Goal: Task Accomplishment & Management: Manage account settings

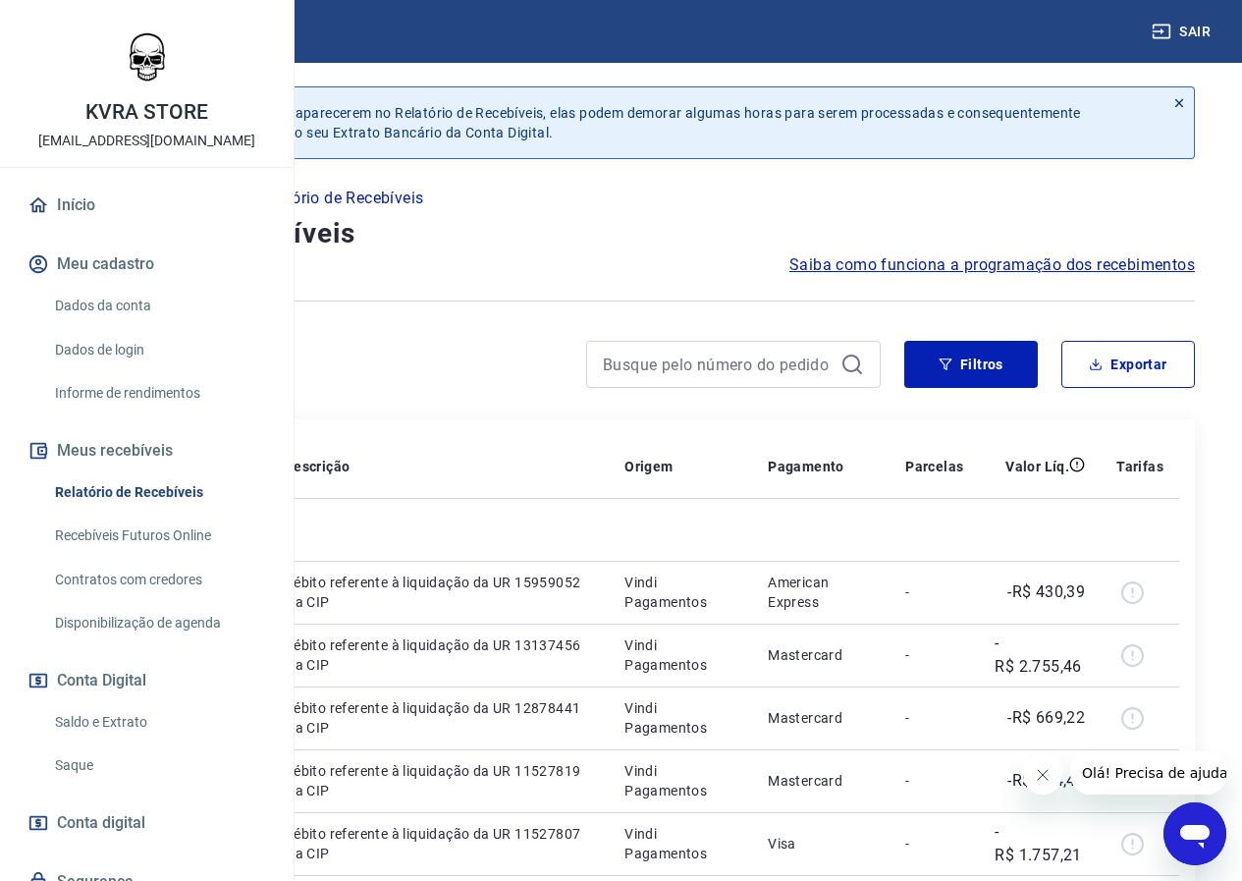
click at [86, 198] on p "Início" at bounding box center [66, 199] width 39 height 24
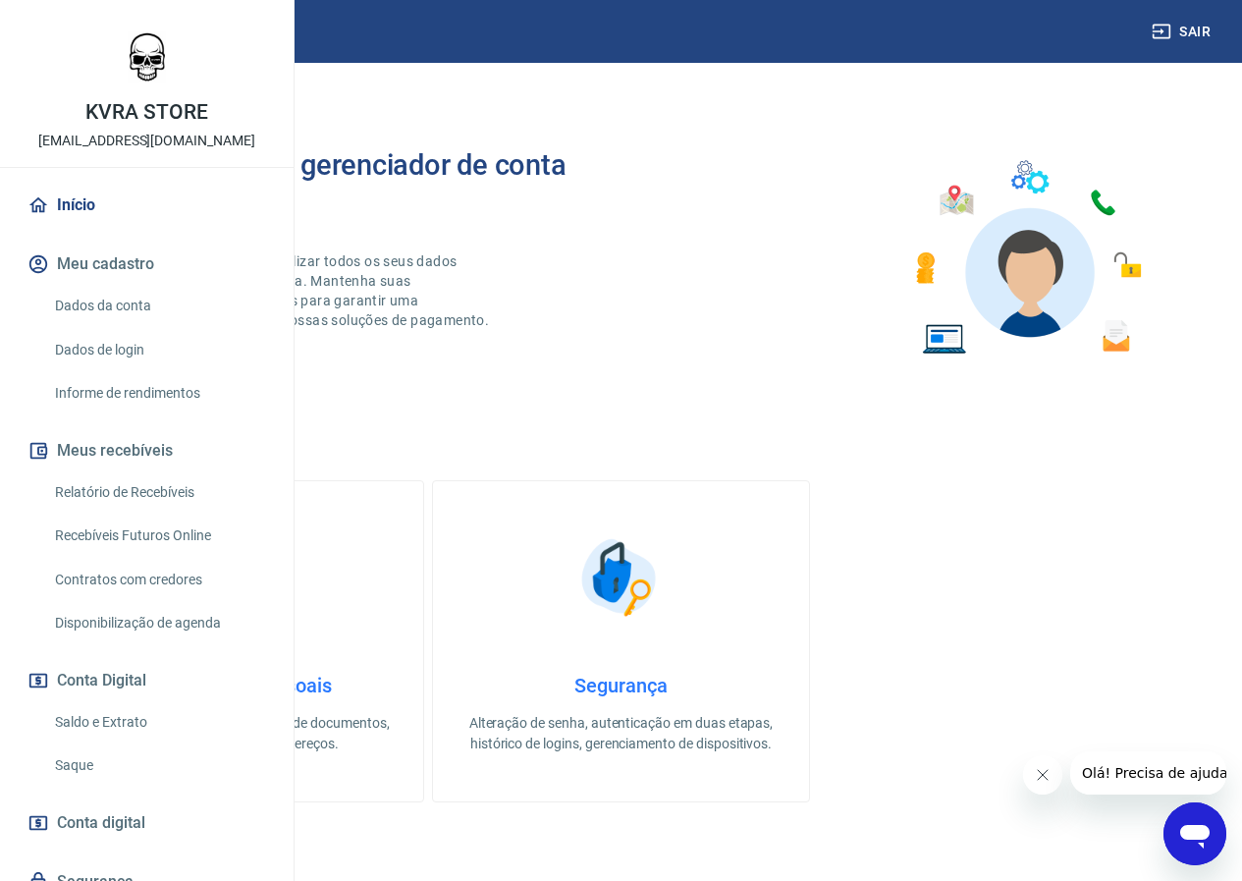
click at [118, 742] on link "Saldo e Extrato" at bounding box center [158, 722] width 223 height 40
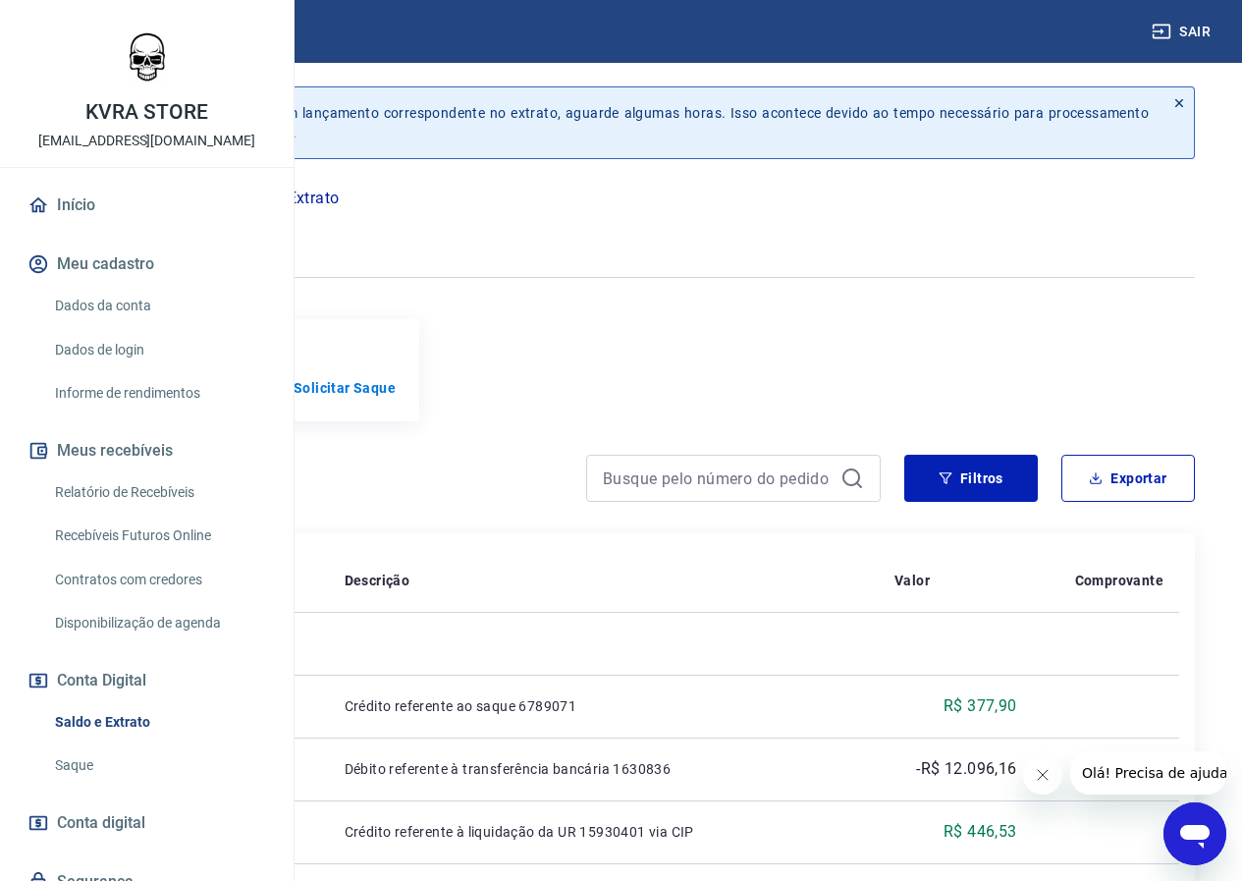
scroll to position [327, 0]
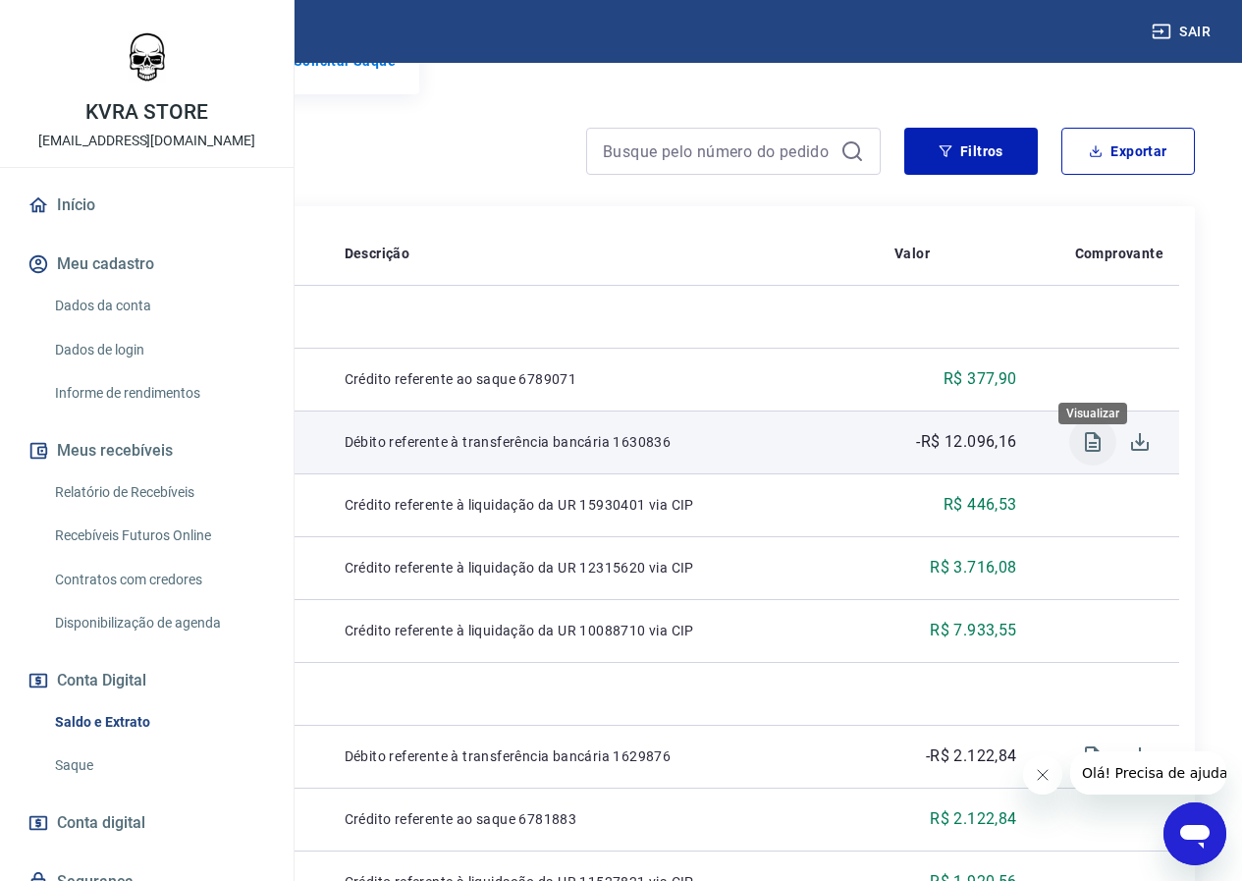
click at [1085, 452] on icon "Visualizar" at bounding box center [1093, 442] width 16 height 20
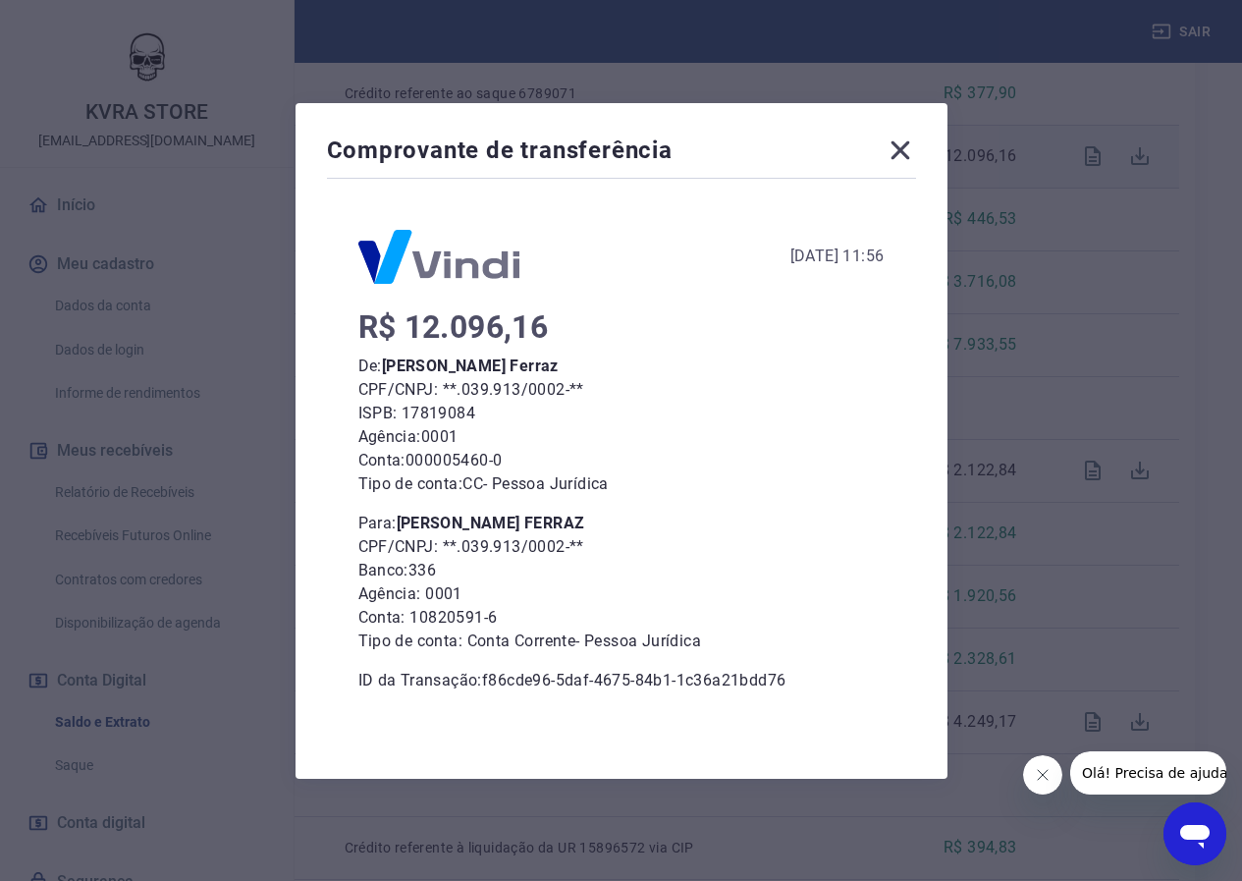
scroll to position [655, 0]
click at [902, 155] on icon at bounding box center [900, 149] width 19 height 19
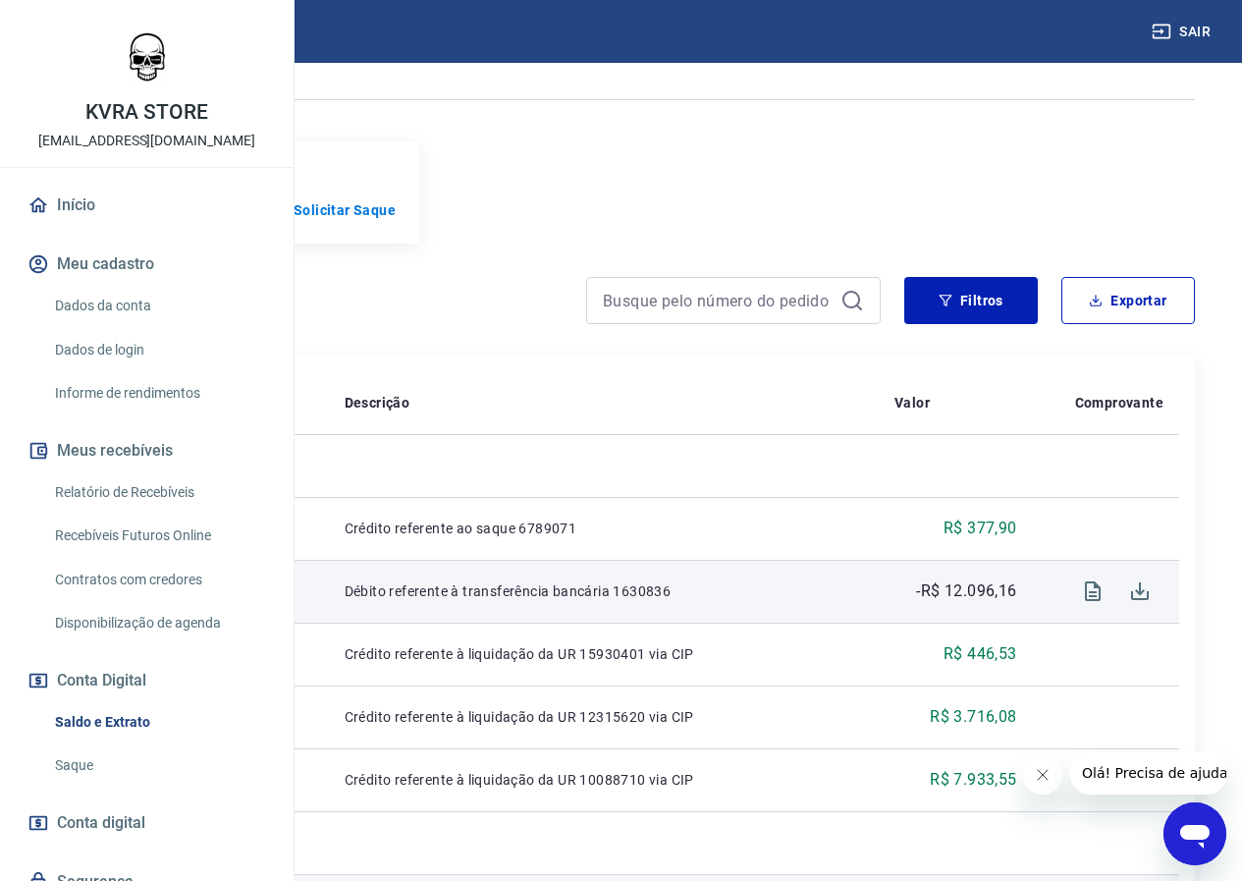
scroll to position [0, 0]
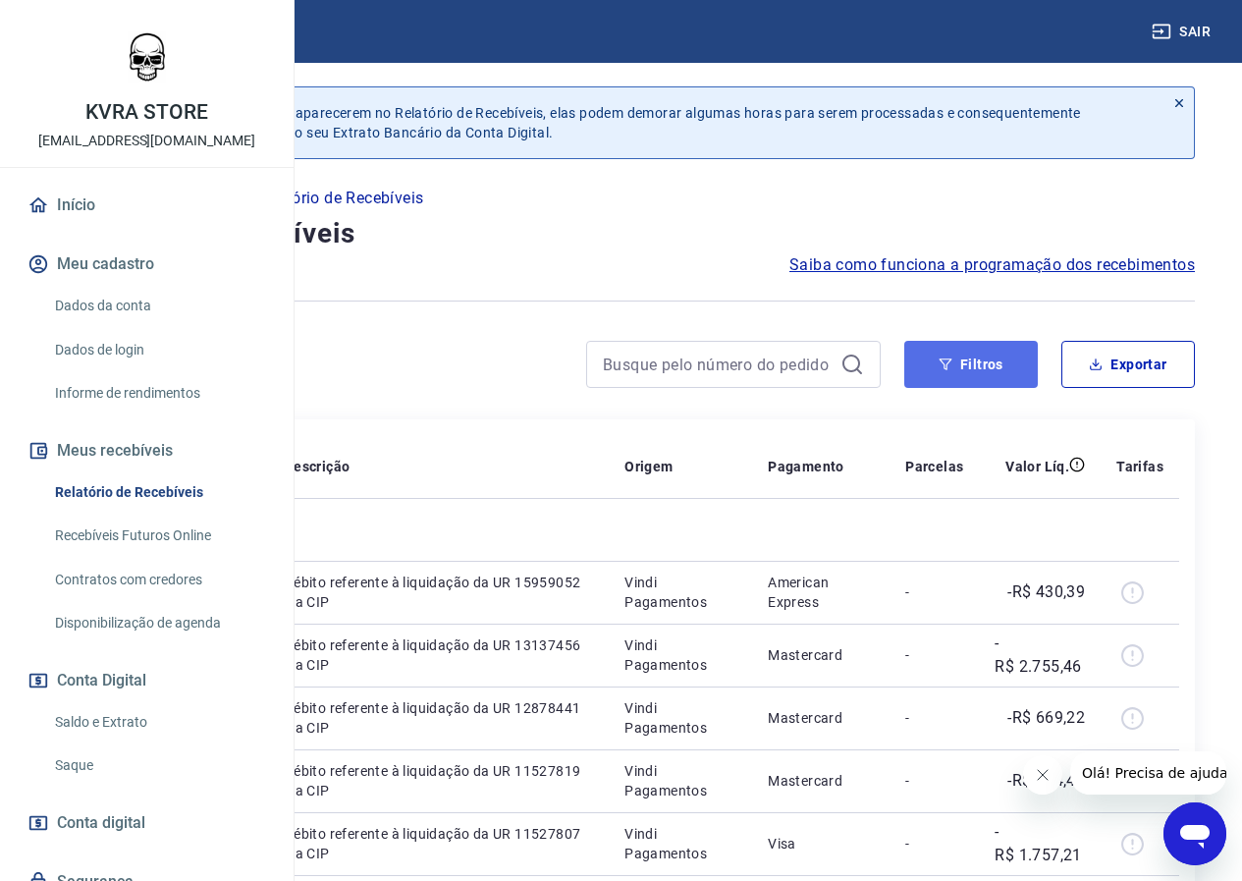
click at [954, 377] on button "Filtros" at bounding box center [971, 364] width 134 height 47
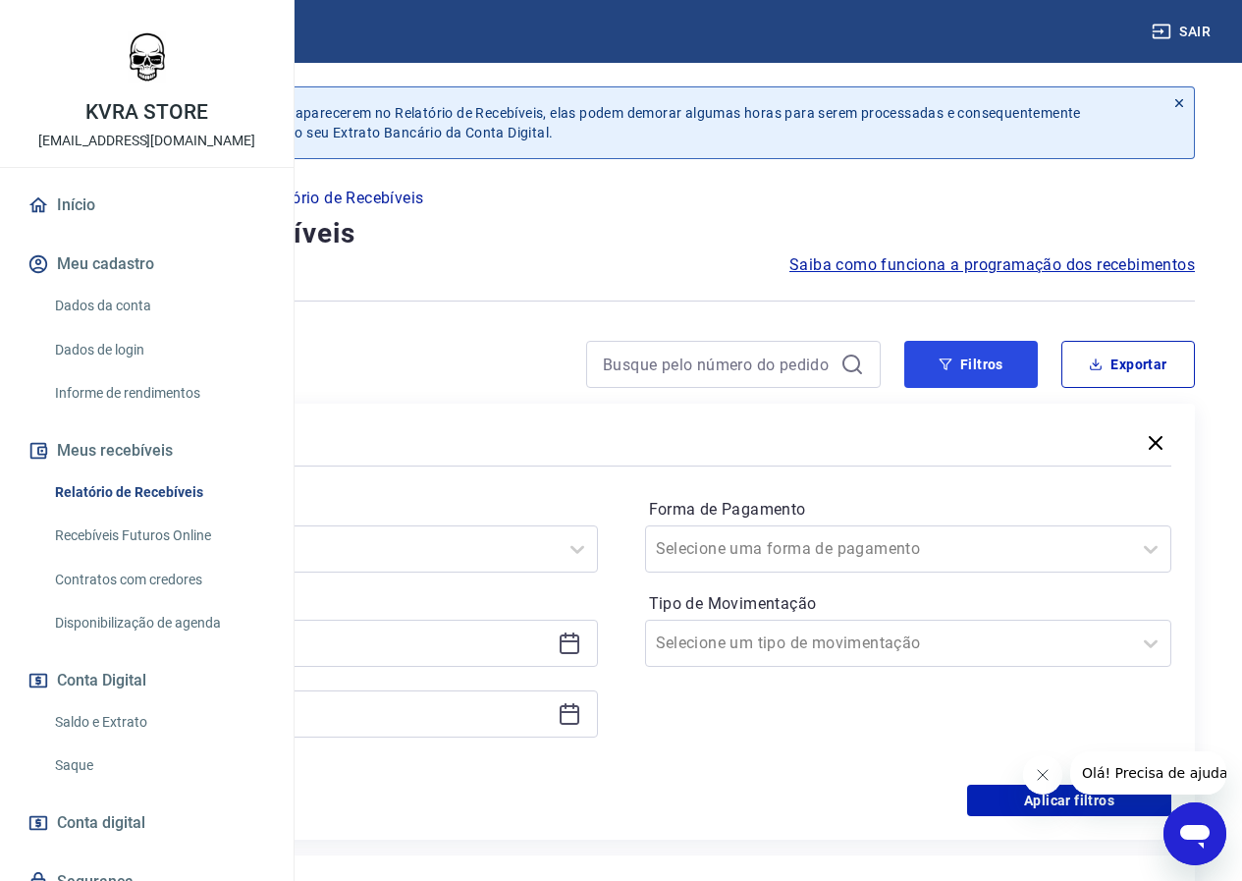
scroll to position [327, 0]
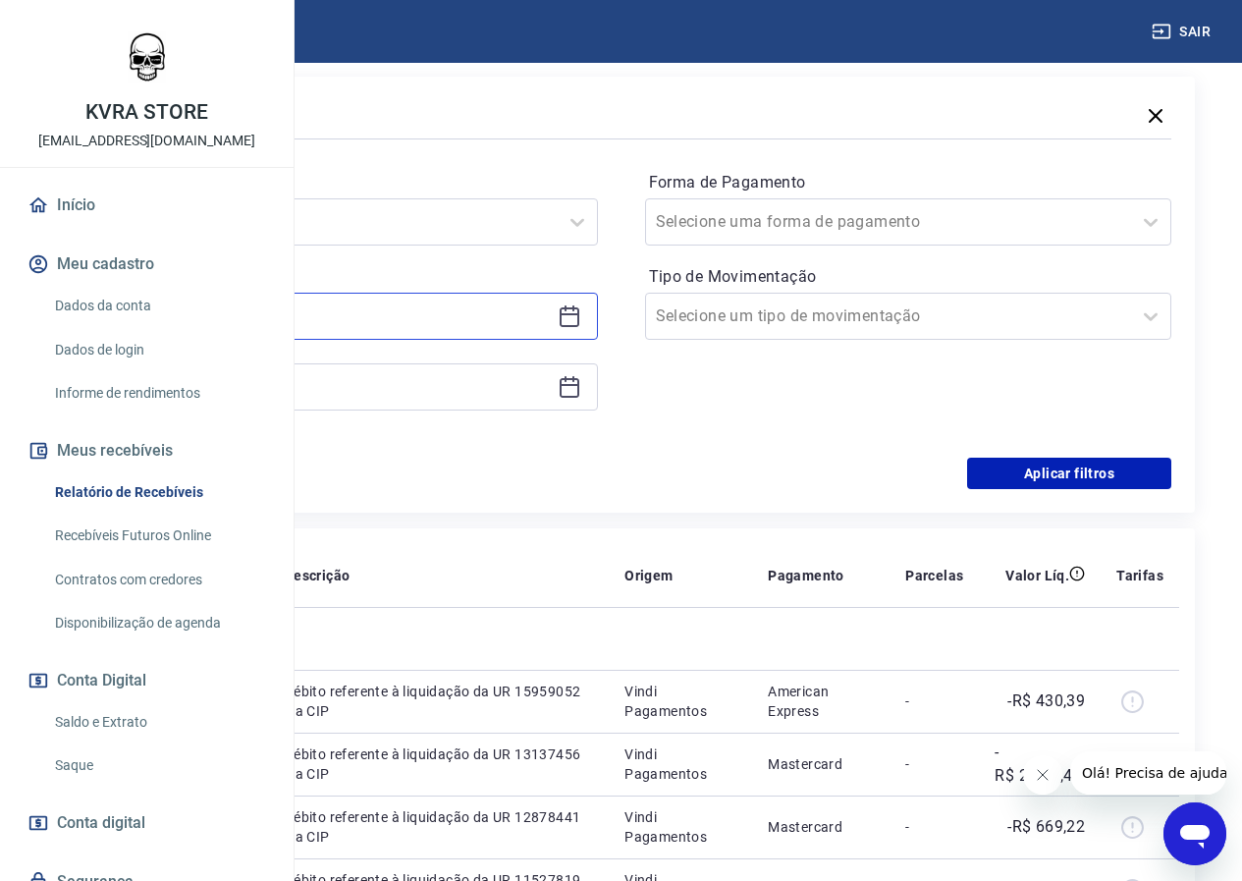
click at [534, 318] on input at bounding box center [318, 315] width 462 height 29
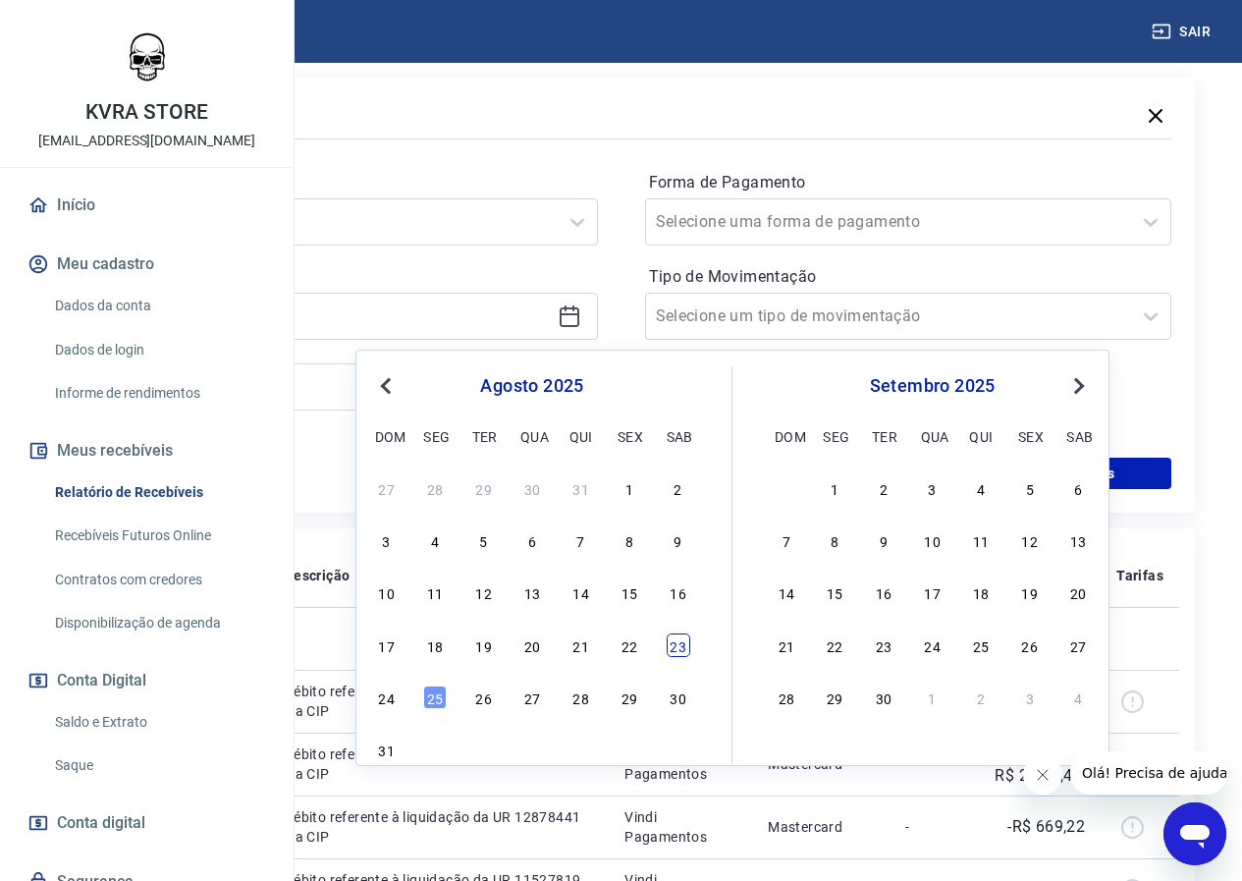
click at [680, 648] on div "23" at bounding box center [679, 645] width 24 height 24
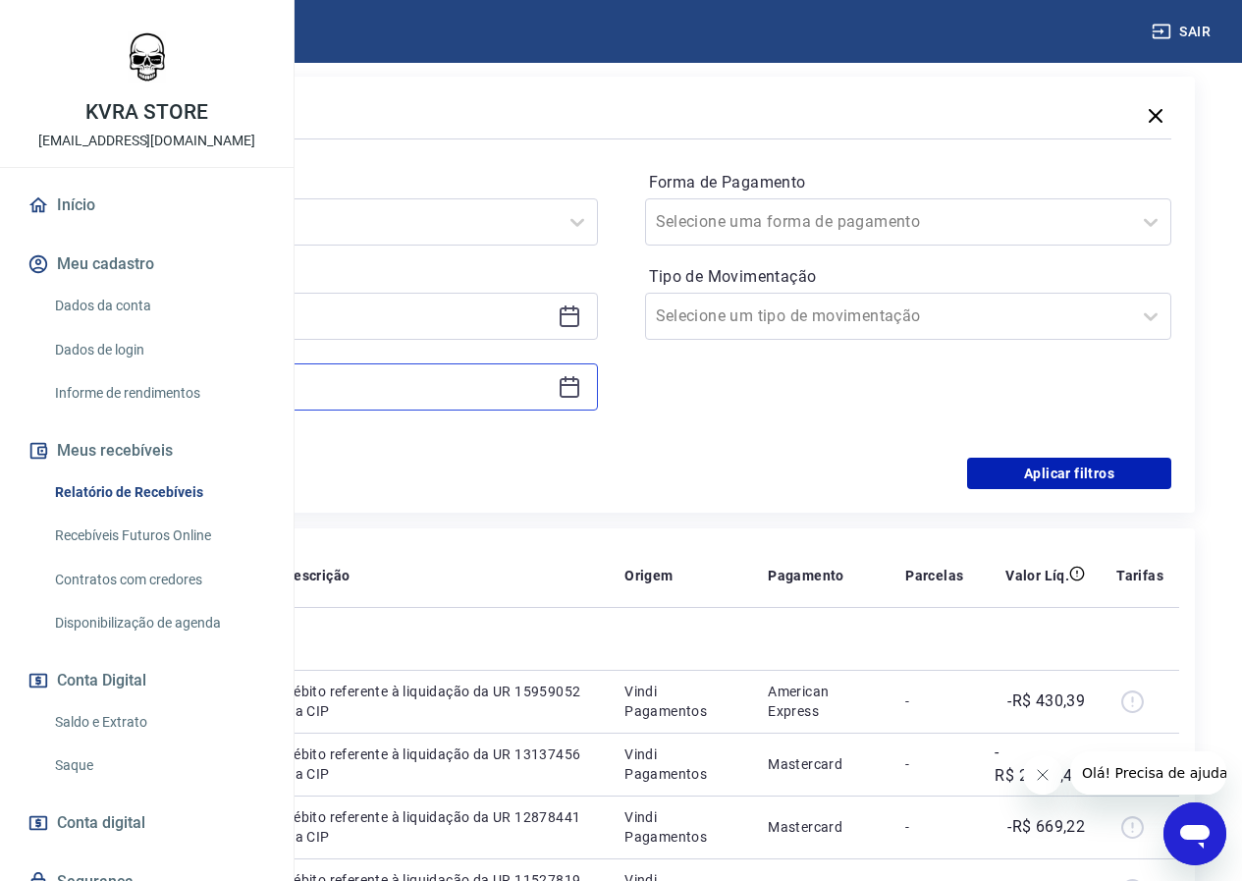
click at [513, 394] on input at bounding box center [318, 386] width 462 height 29
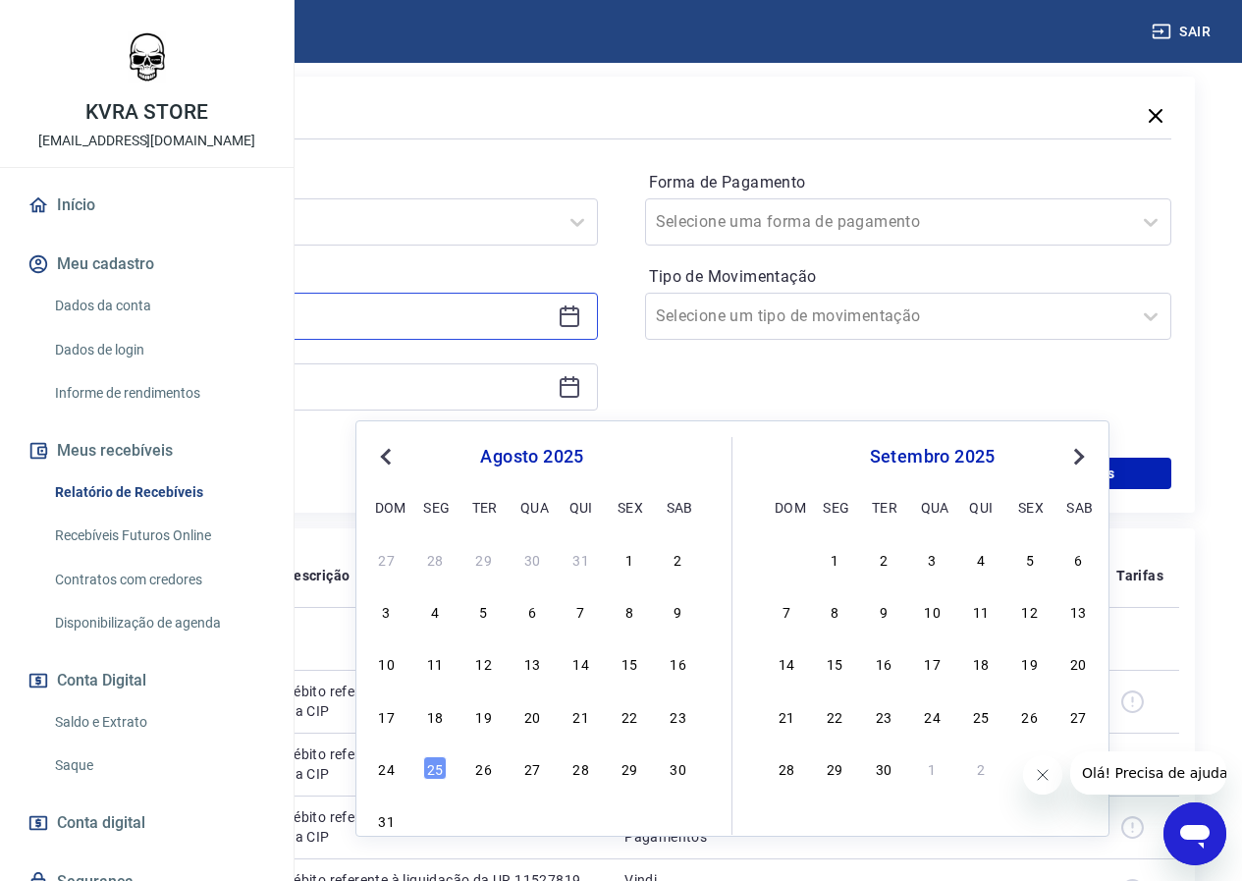
click at [517, 324] on input "23/08/2025" at bounding box center [318, 315] width 462 height 29
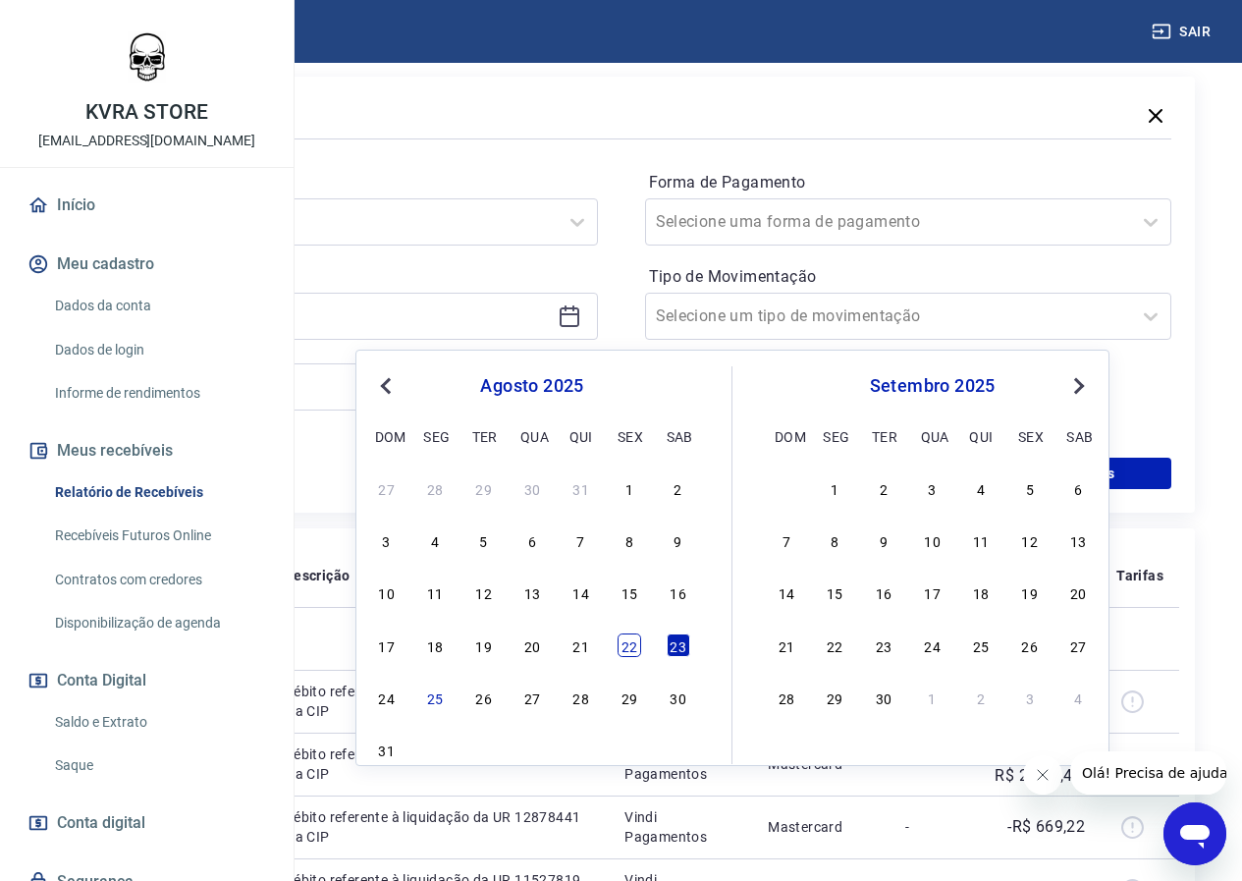
click at [632, 648] on div "22" at bounding box center [630, 645] width 24 height 24
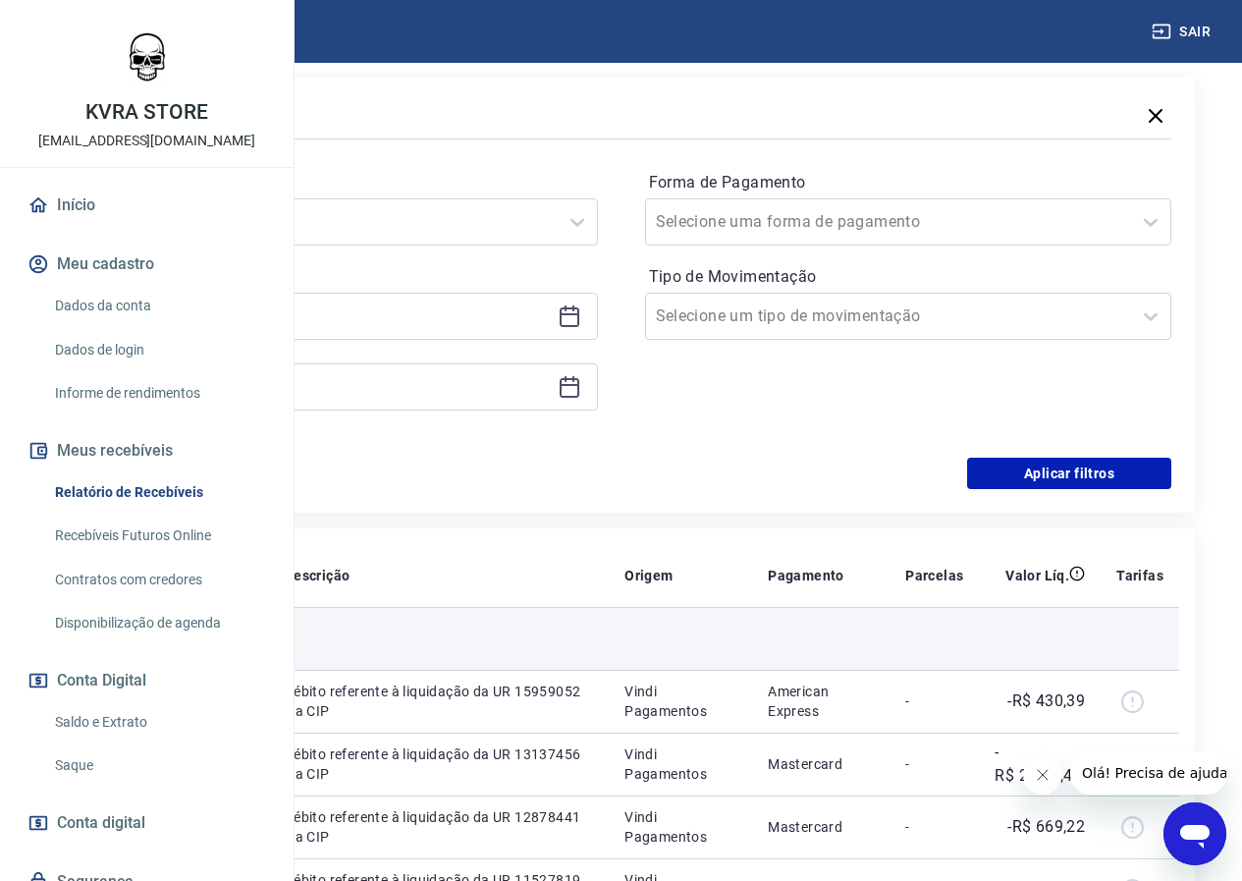
type input "22/08/2025"
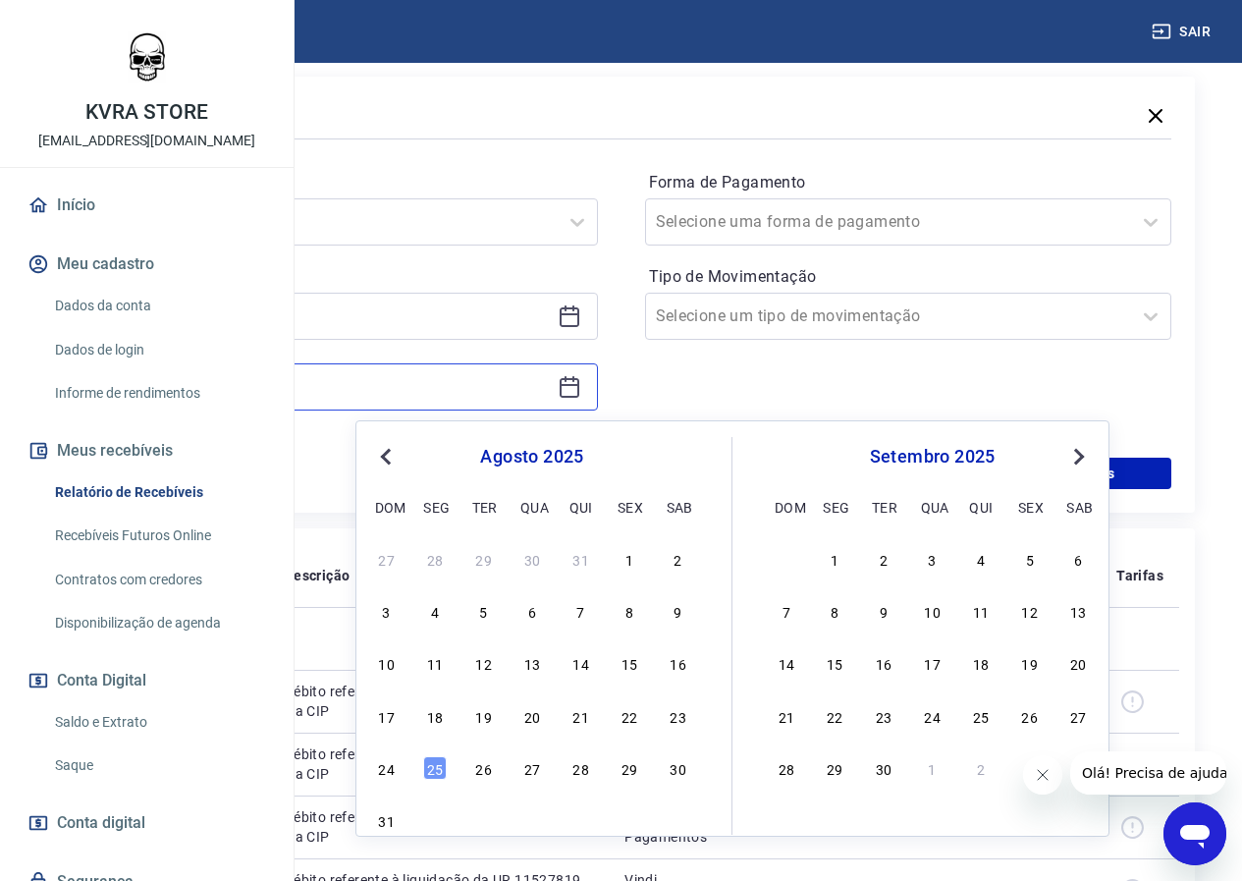
click at [550, 387] on input at bounding box center [318, 386] width 462 height 29
click at [438, 768] on div "25" at bounding box center [435, 768] width 24 height 24
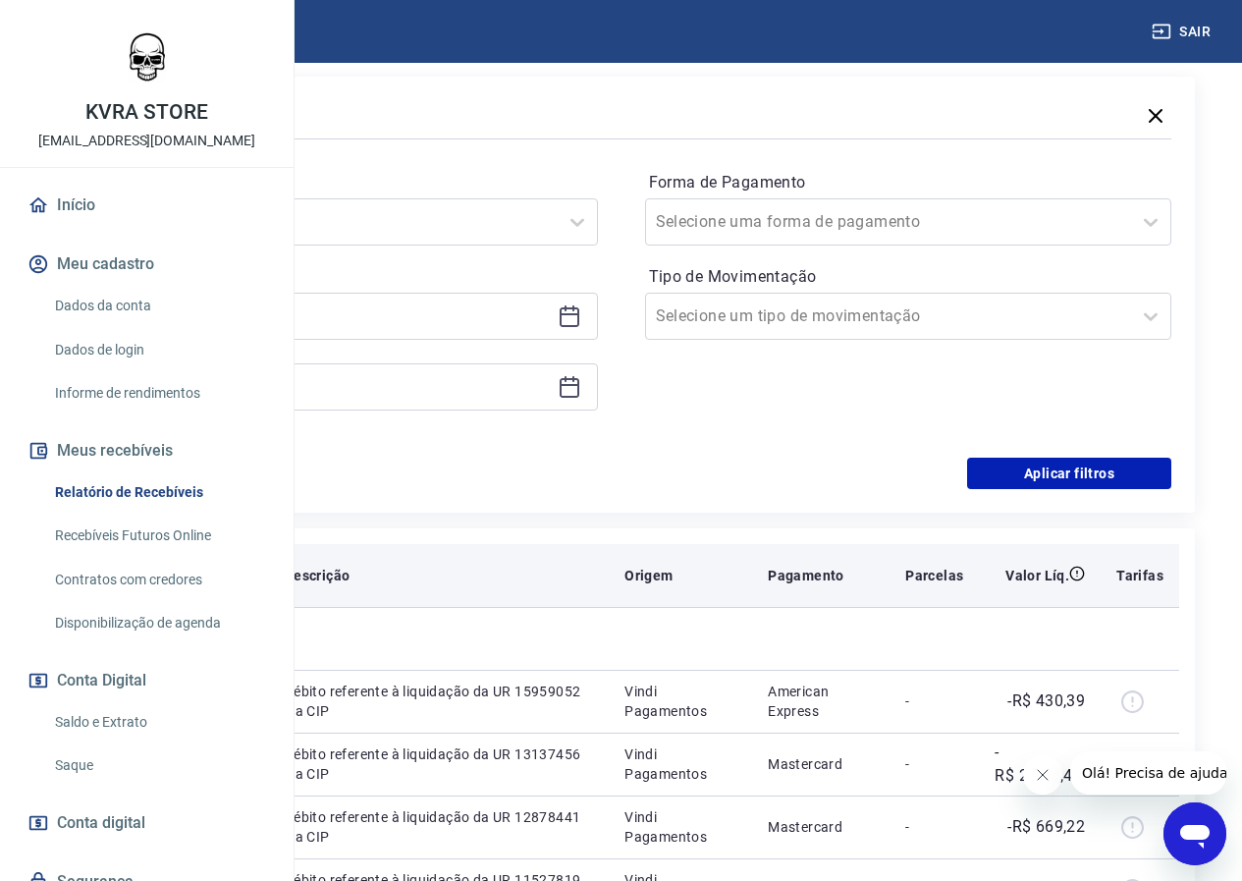
type input "25/08/2025"
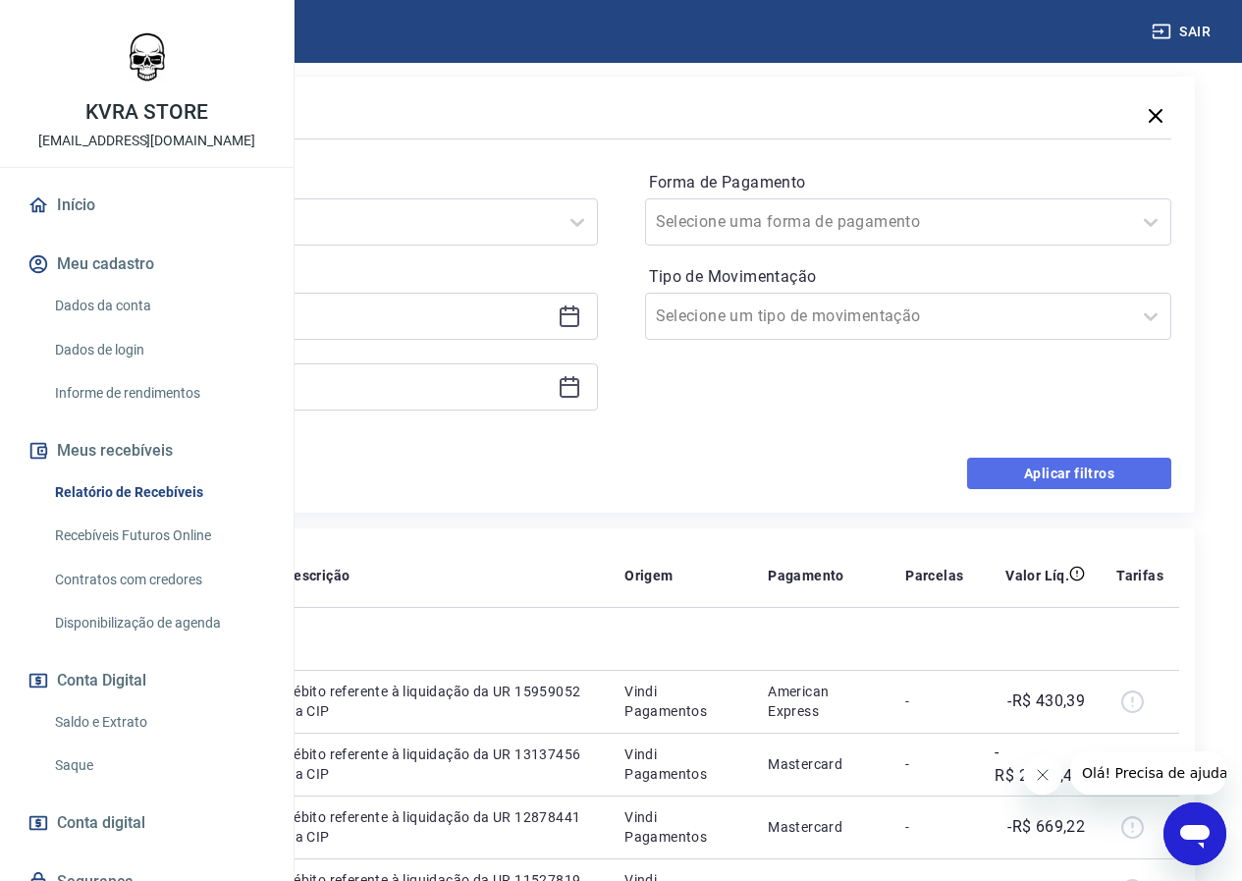
click at [1034, 471] on button "Aplicar filtros" at bounding box center [1069, 473] width 204 height 31
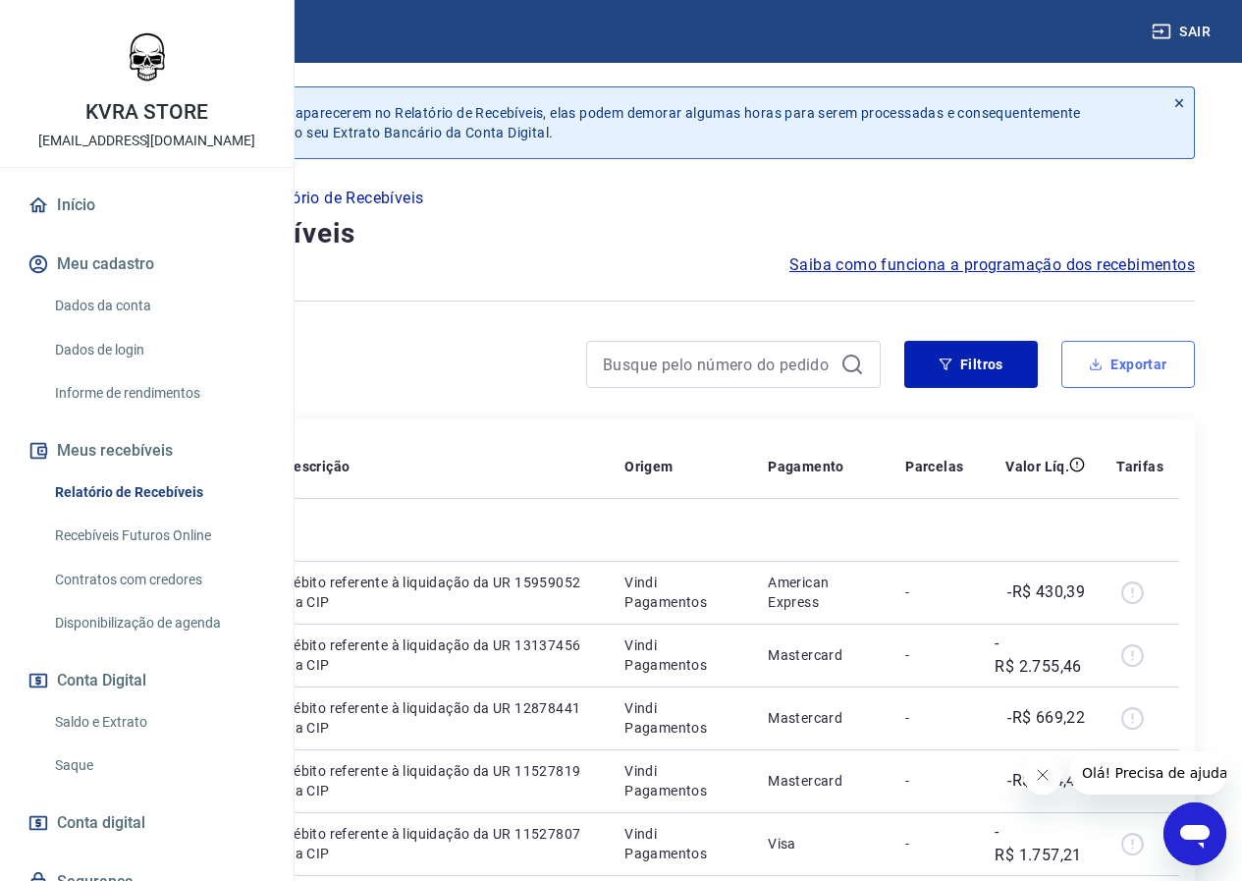
click at [1128, 354] on button "Exportar" at bounding box center [1128, 364] width 134 height 47
type input "[DATE]"
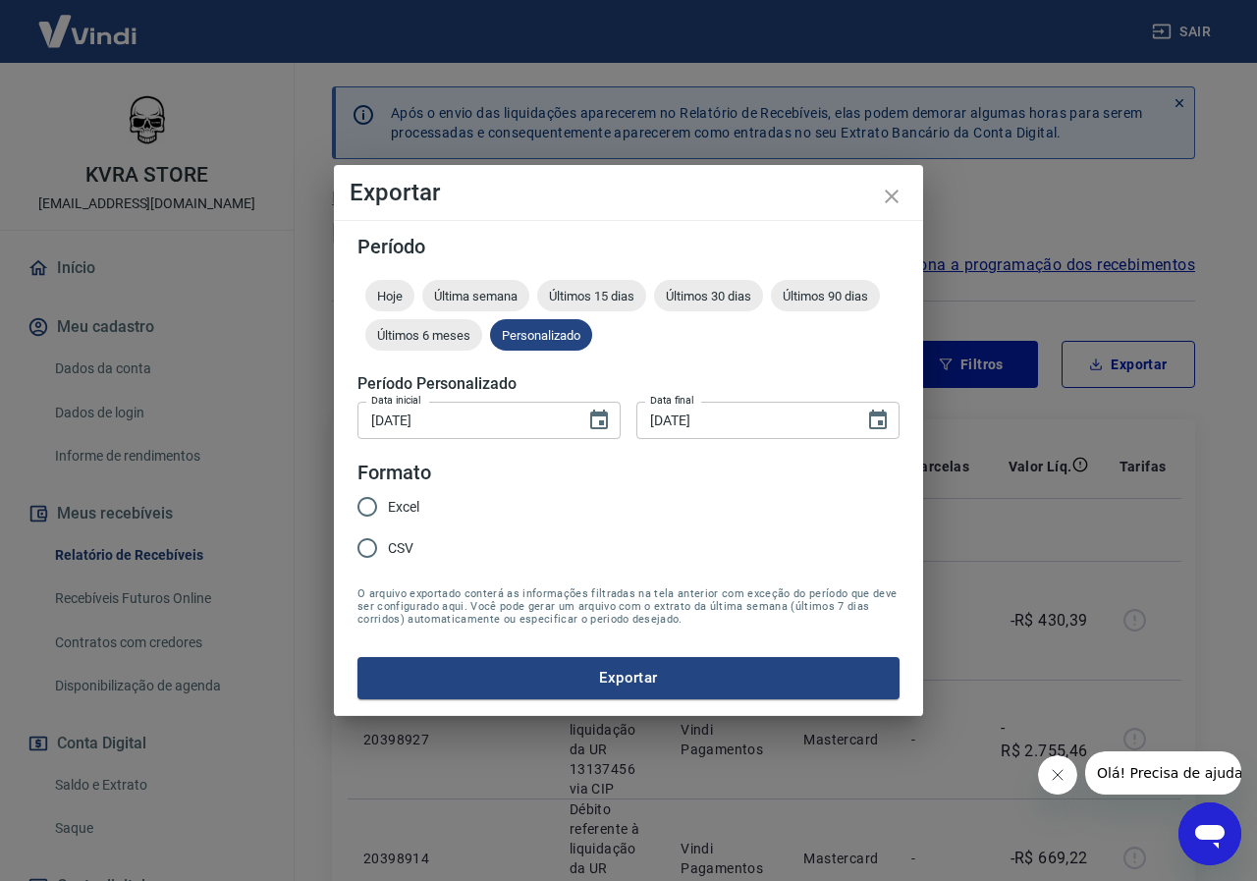
click at [374, 510] on input "Excel" at bounding box center [367, 506] width 41 height 41
radio input "true"
click at [618, 685] on button "Exportar" at bounding box center [628, 677] width 542 height 41
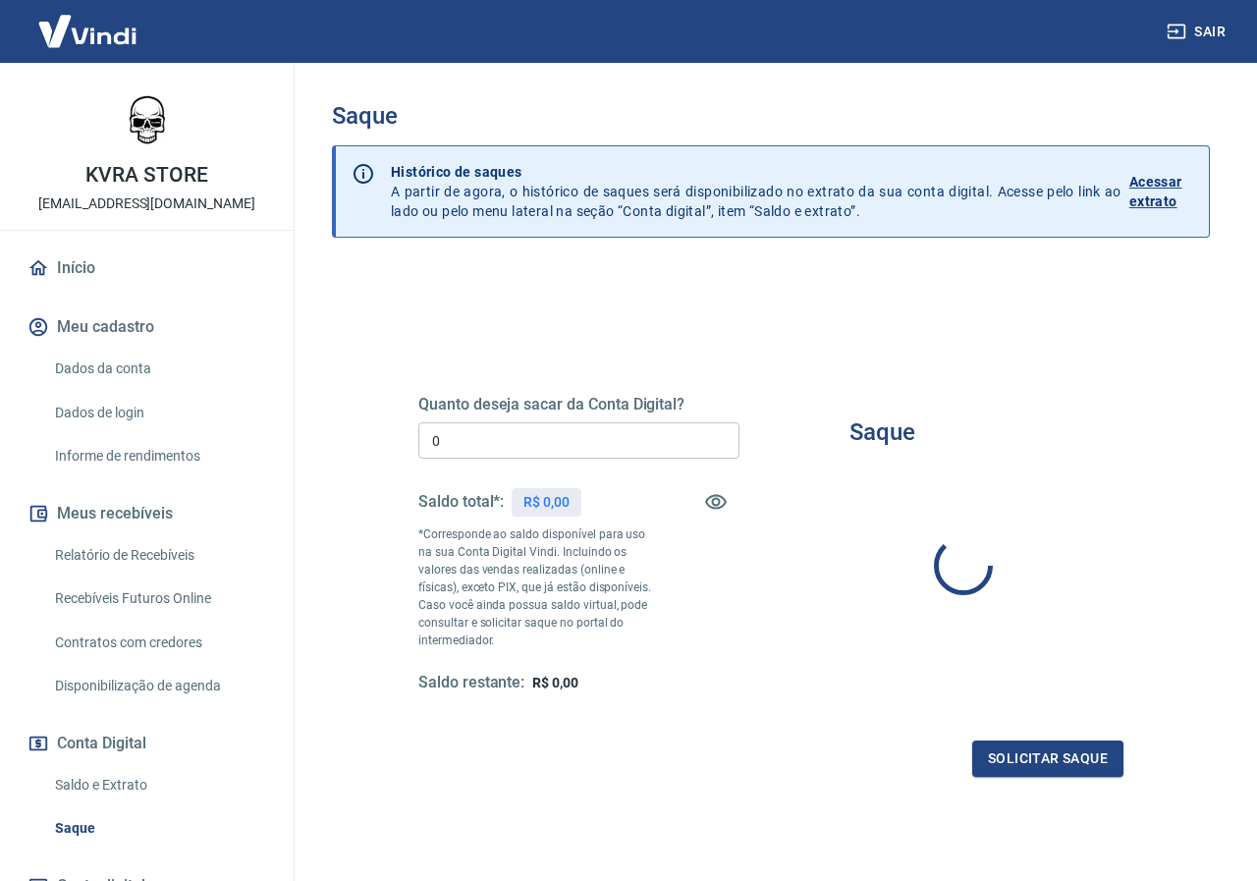
type input "R$ 0,00"
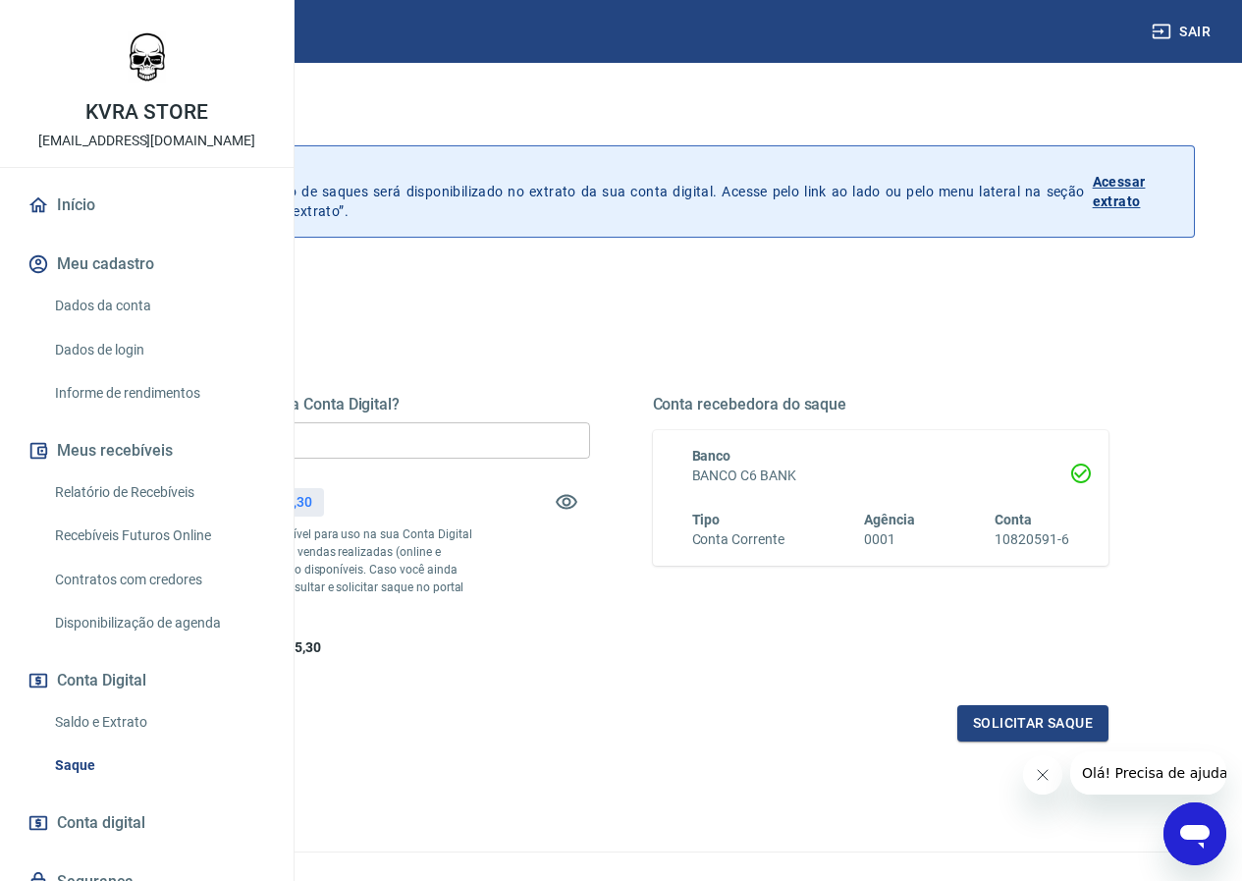
click at [480, 452] on input "R$ 0,00" at bounding box center [362, 440] width 457 height 36
type input "R$ 7.535,30"
click at [388, 606] on div "Quanto deseja sacar da Conta Digital? R$ 7.535,30 ​ Saldo total*: R$ 7.535,30 *…" at bounding box center [620, 536] width 1069 height 457
click at [979, 741] on button "Solicitar saque" at bounding box center [1032, 723] width 151 height 36
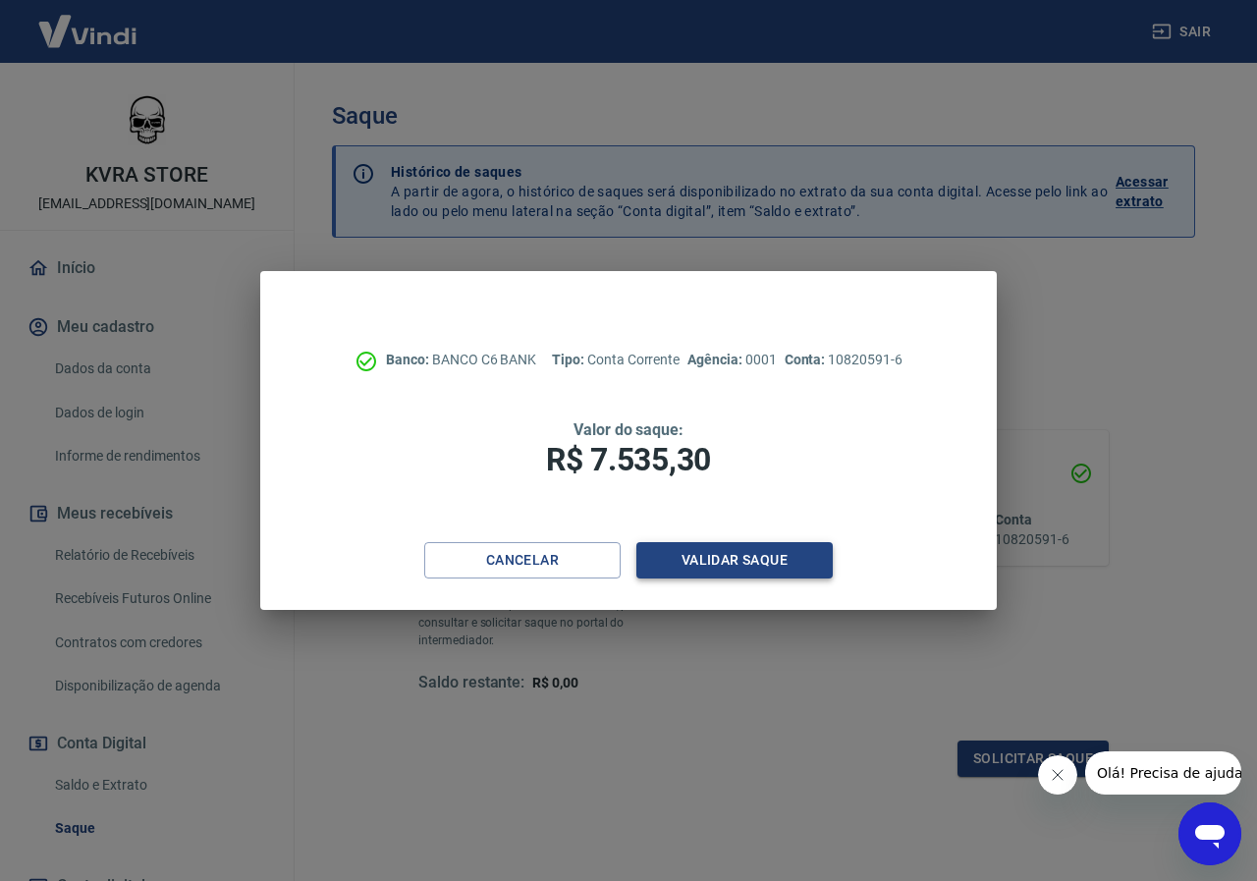
click at [768, 560] on button "Validar saque" at bounding box center [734, 560] width 196 height 36
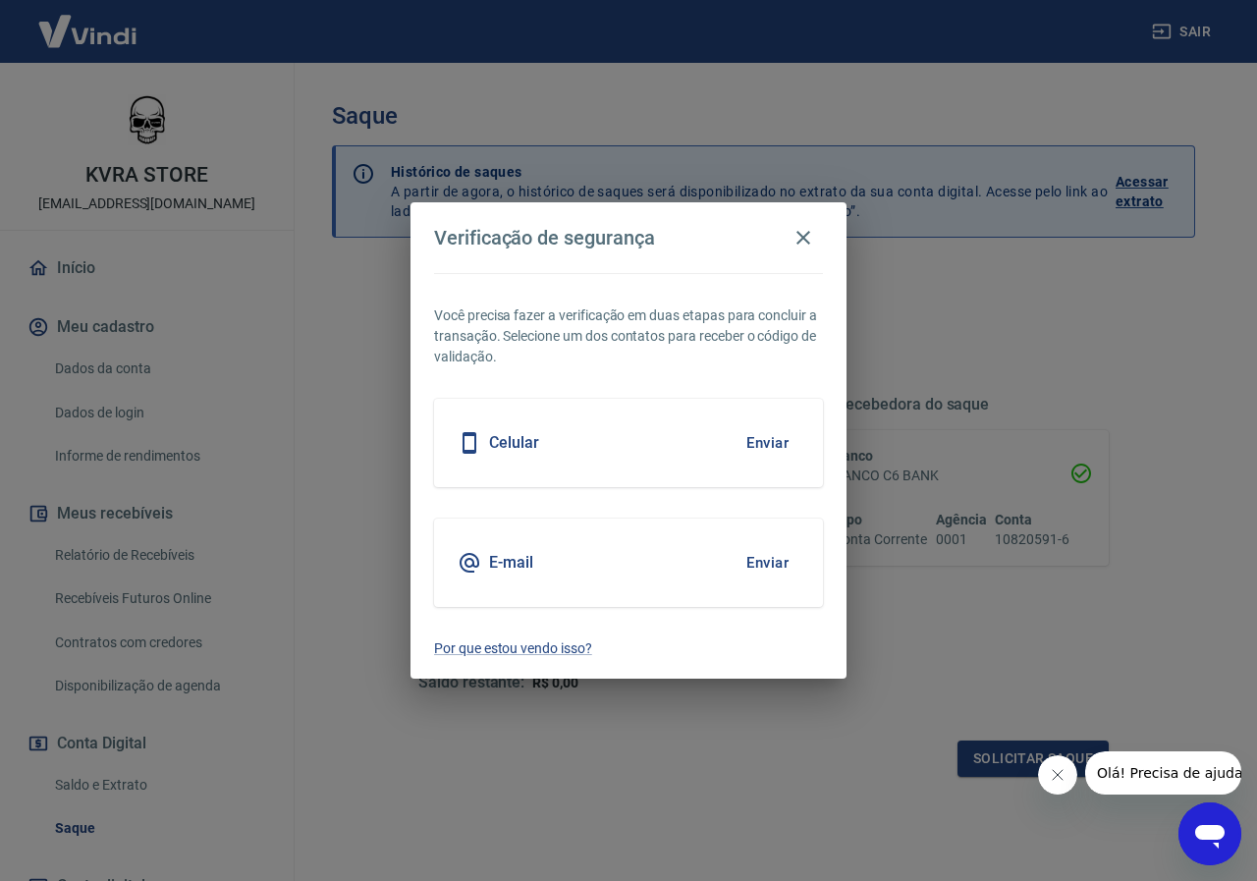
click at [775, 559] on button "Enviar" at bounding box center [767, 562] width 64 height 41
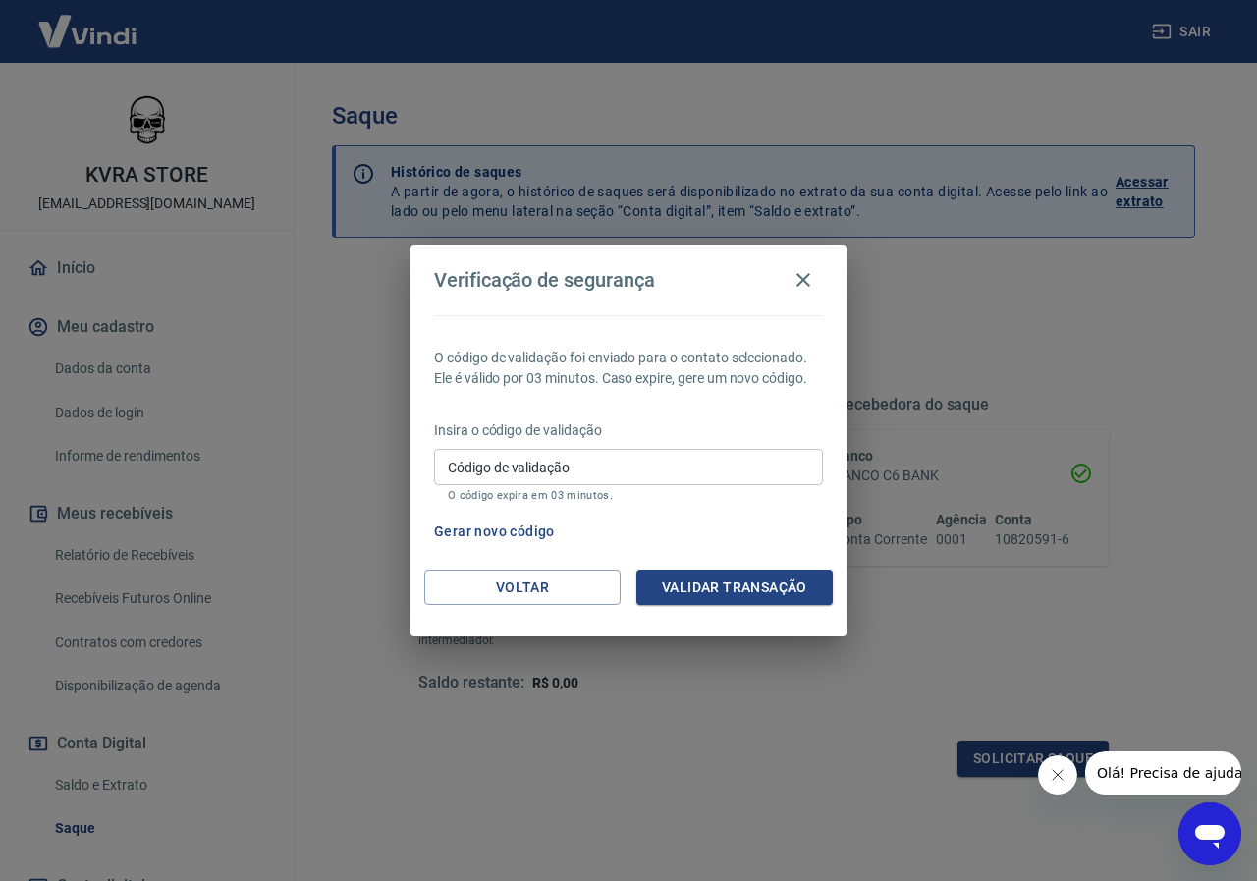
click at [618, 450] on input "Código de validação" at bounding box center [628, 467] width 389 height 36
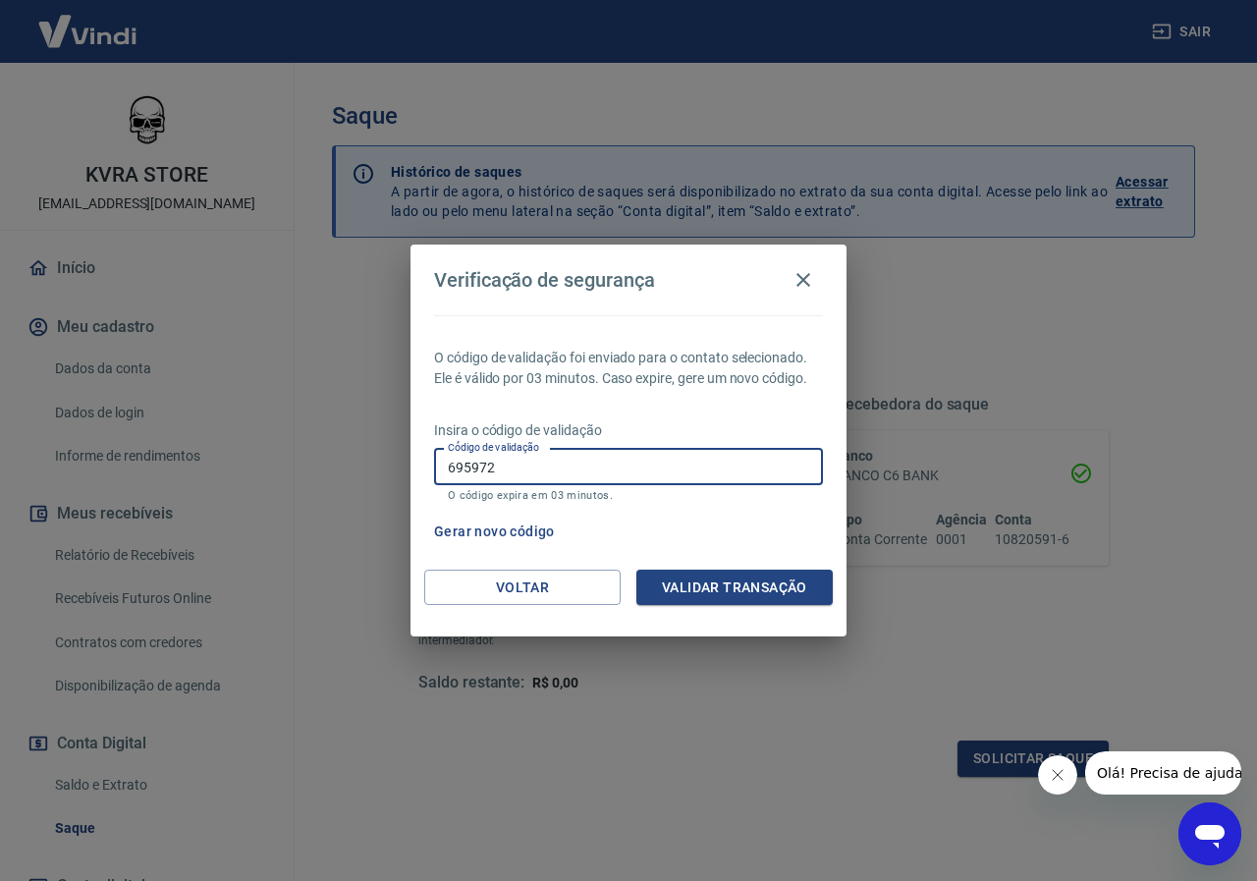
type input "695972"
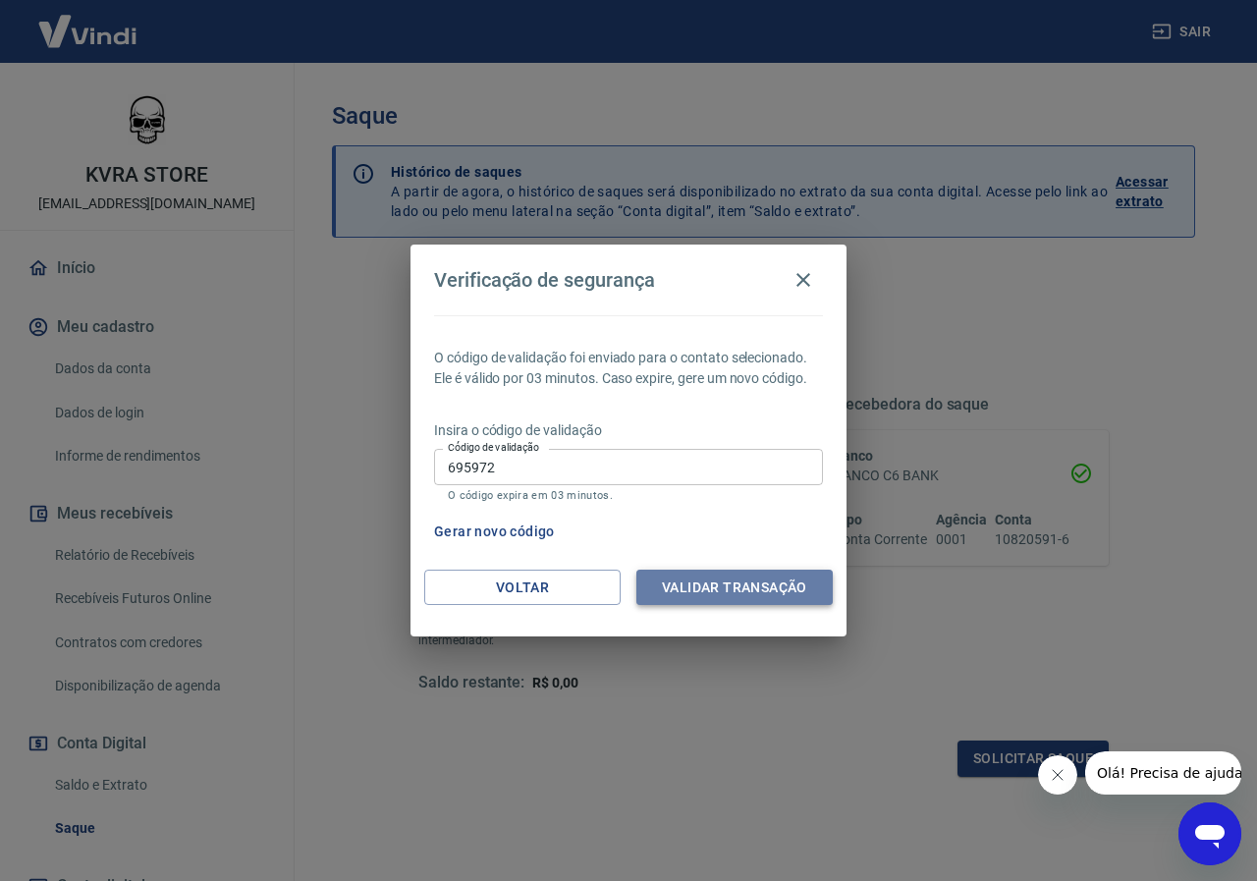
click at [714, 586] on button "Validar transação" at bounding box center [734, 588] width 196 height 36
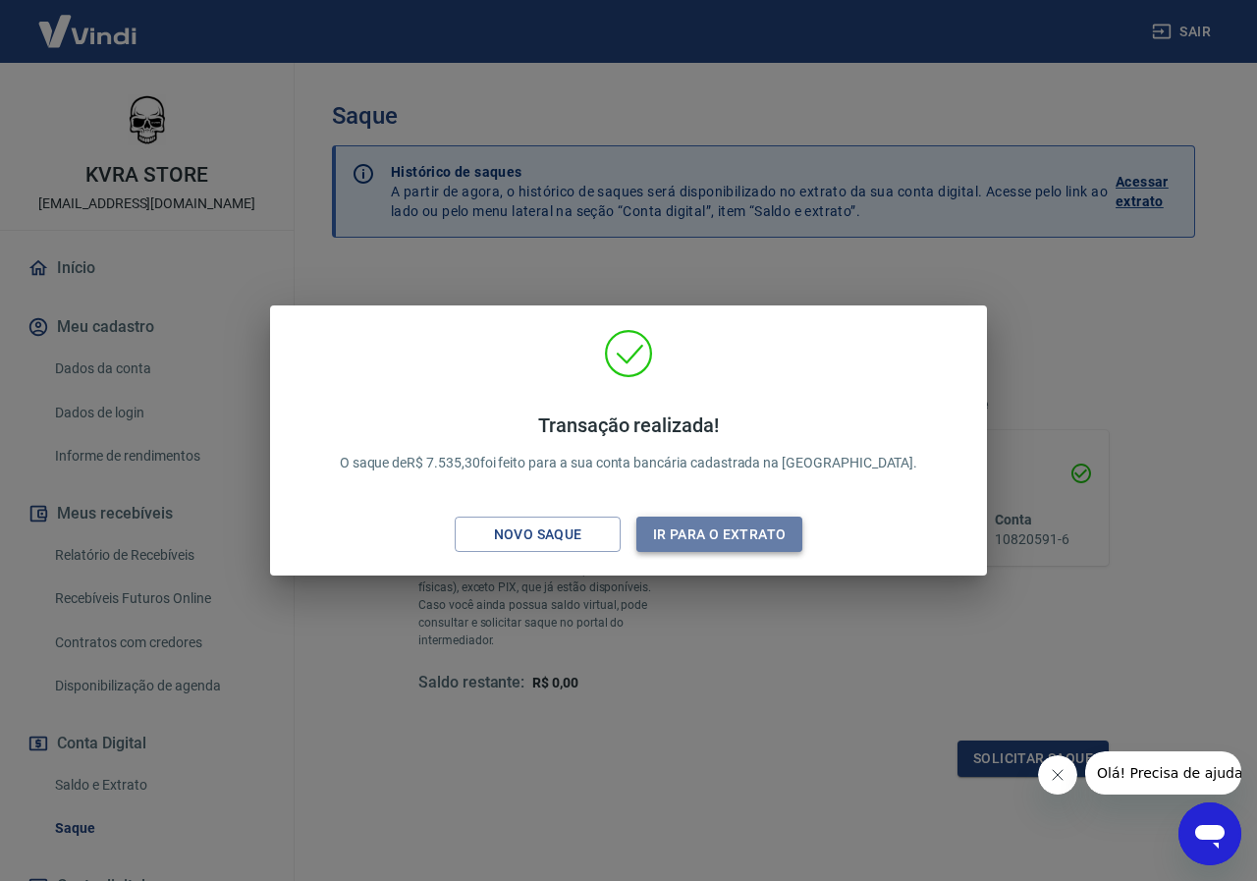
click at [679, 535] on button "Ir para o extrato" at bounding box center [719, 535] width 166 height 36
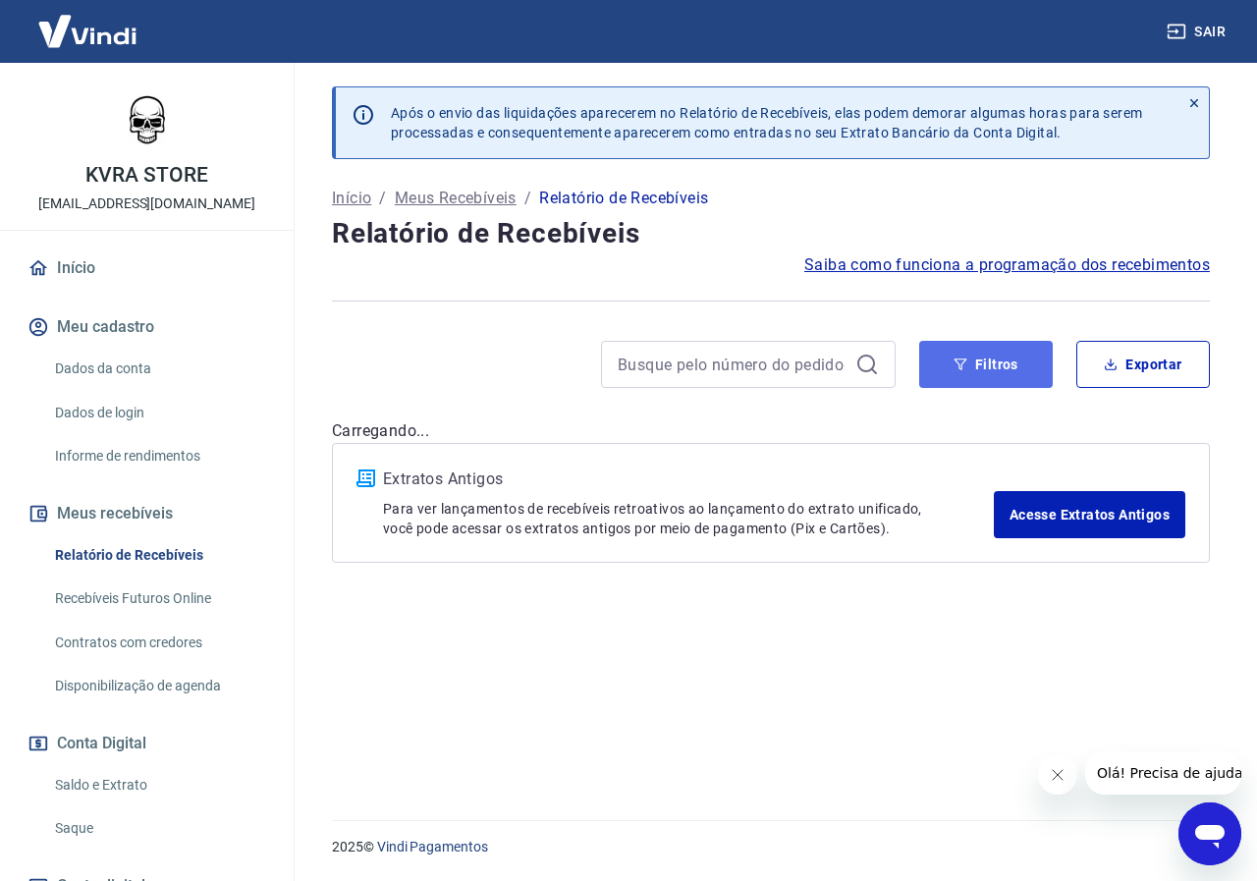
click at [927, 374] on button "Filtros" at bounding box center [986, 364] width 134 height 47
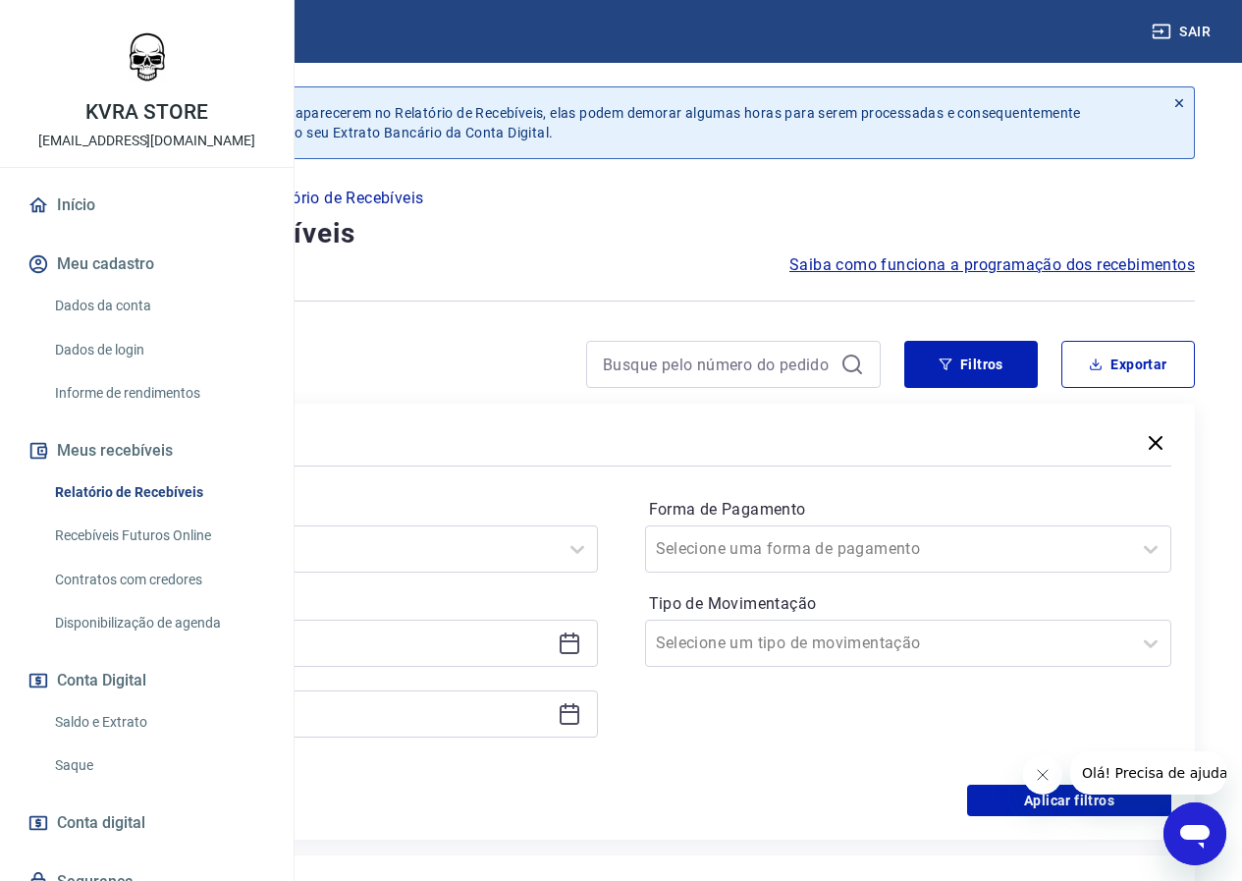
click at [579, 652] on icon at bounding box center [570, 644] width 20 height 20
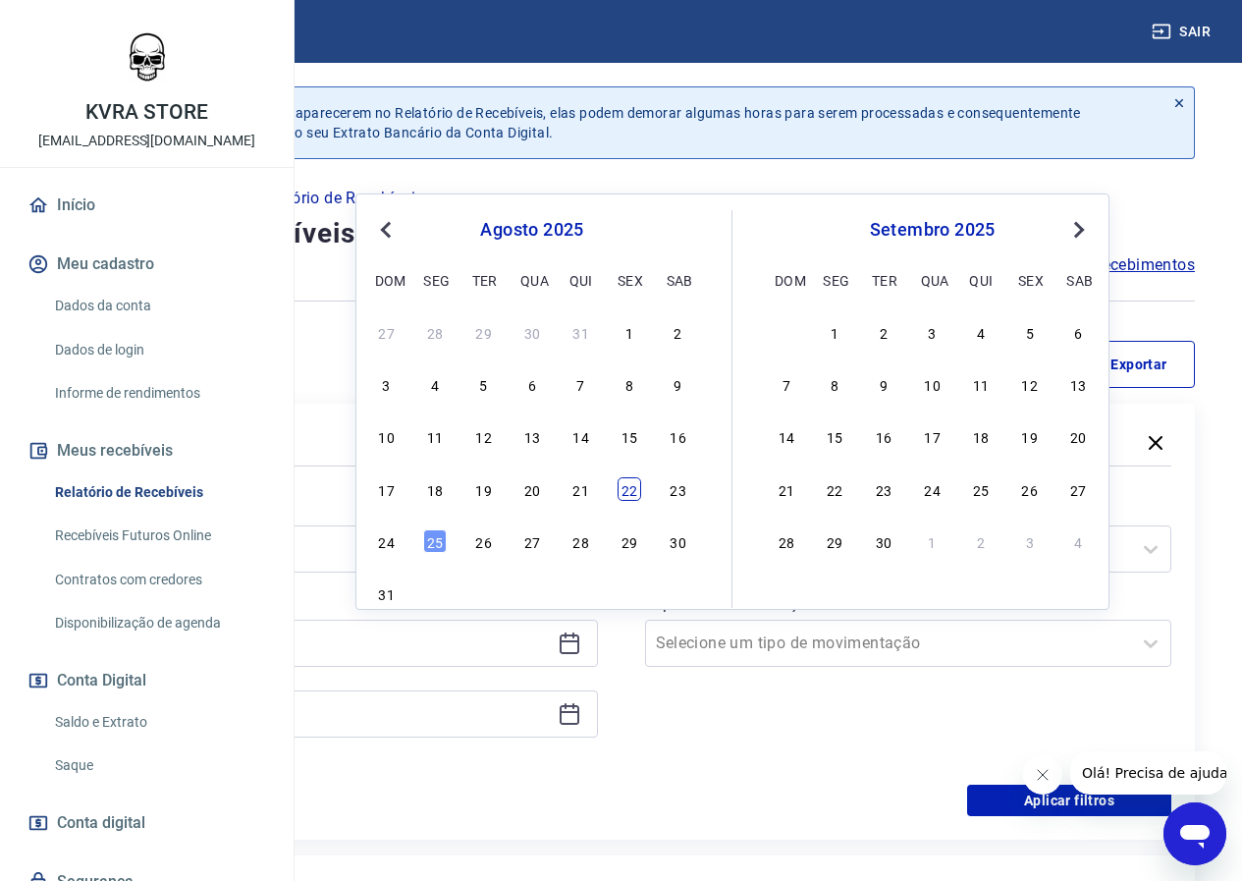
click at [626, 497] on div "22" at bounding box center [630, 489] width 24 height 24
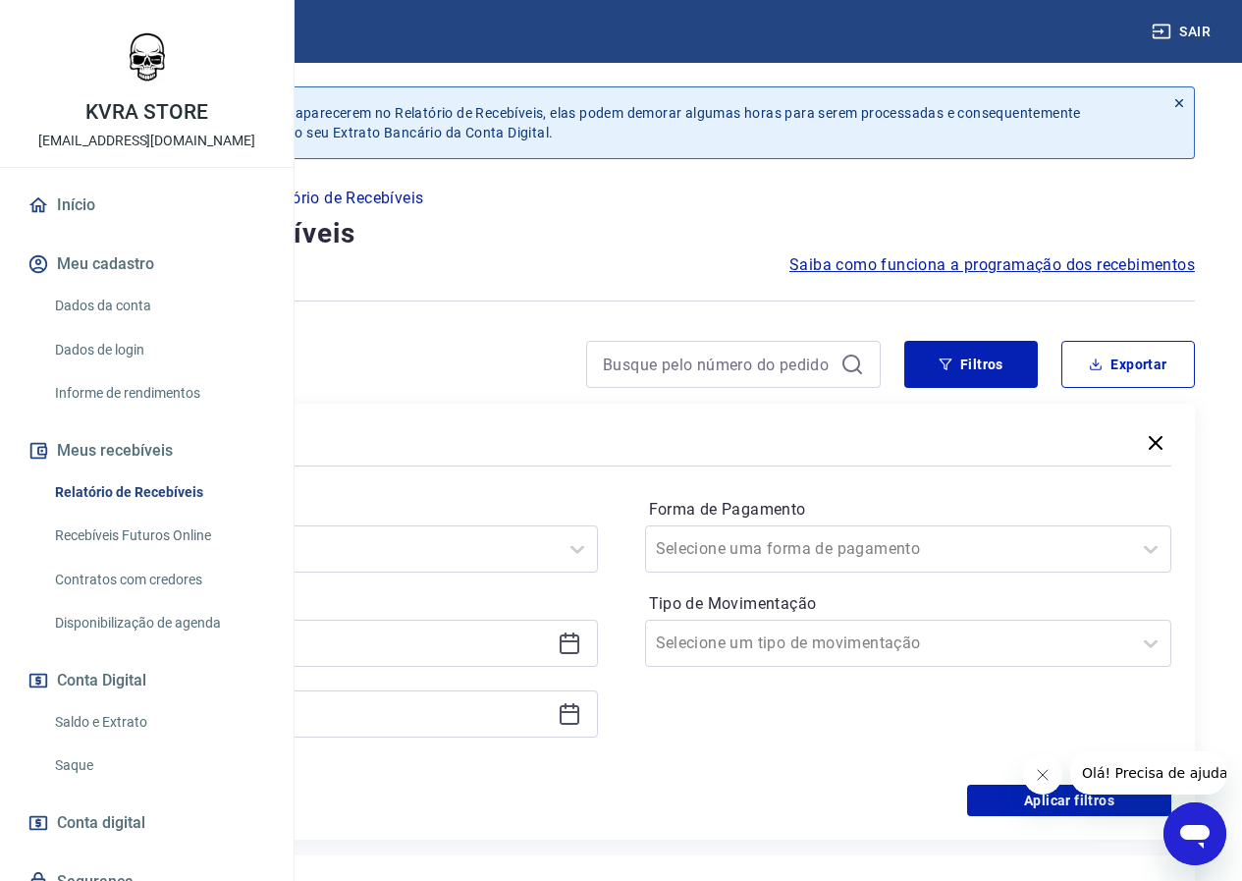
type input "[DATE]"
click at [581, 715] on icon at bounding box center [570, 714] width 24 height 24
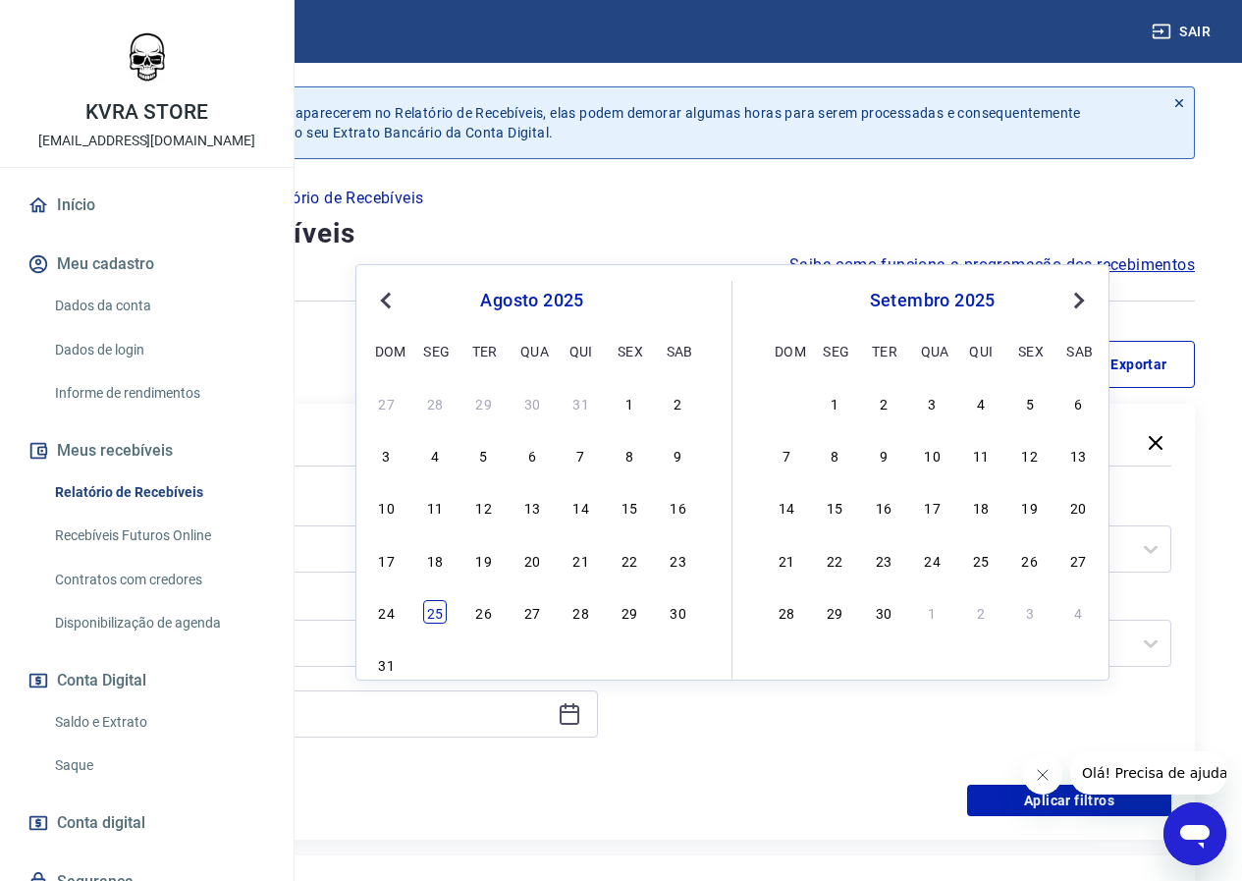
click at [444, 617] on div "25" at bounding box center [435, 612] width 24 height 24
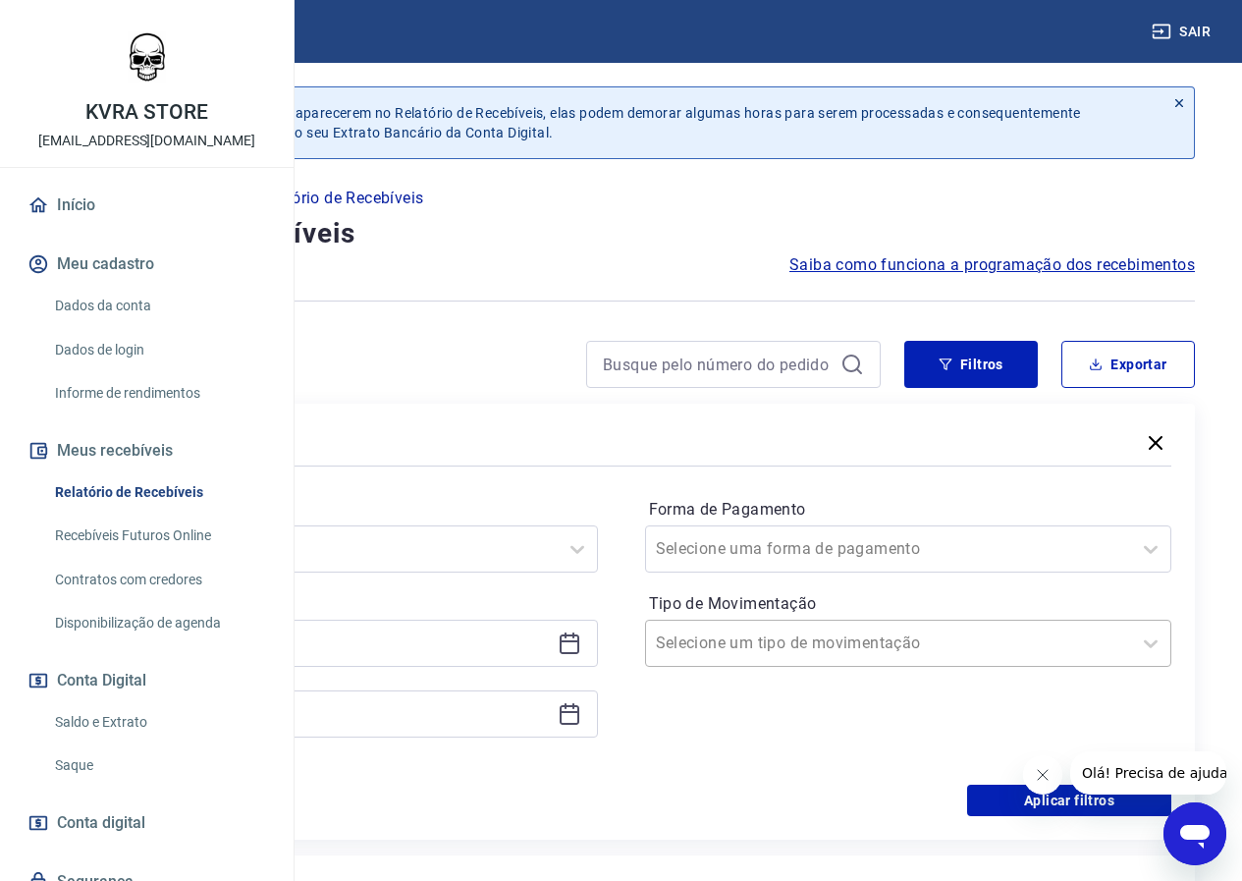
type input "[DATE]"
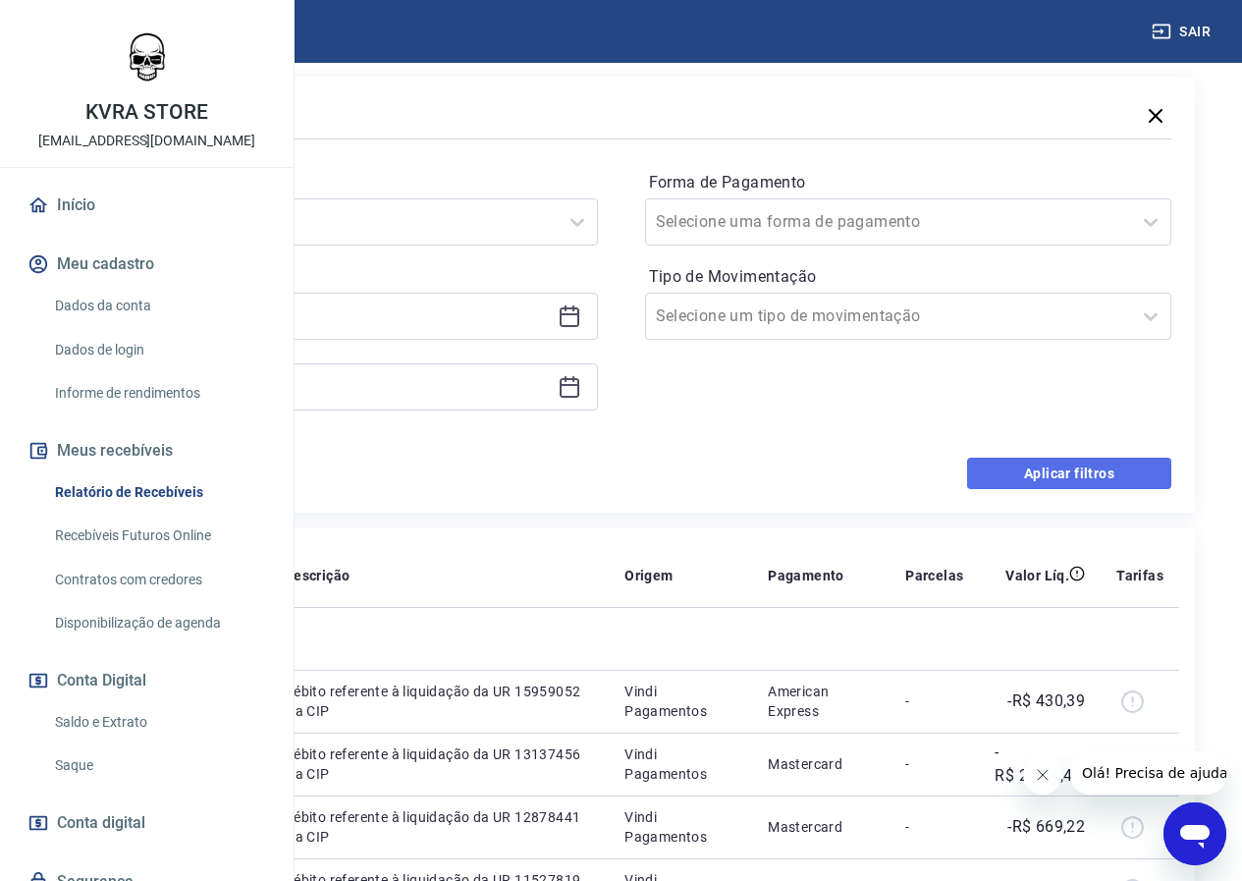
click at [988, 468] on button "Aplicar filtros" at bounding box center [1069, 473] width 204 height 31
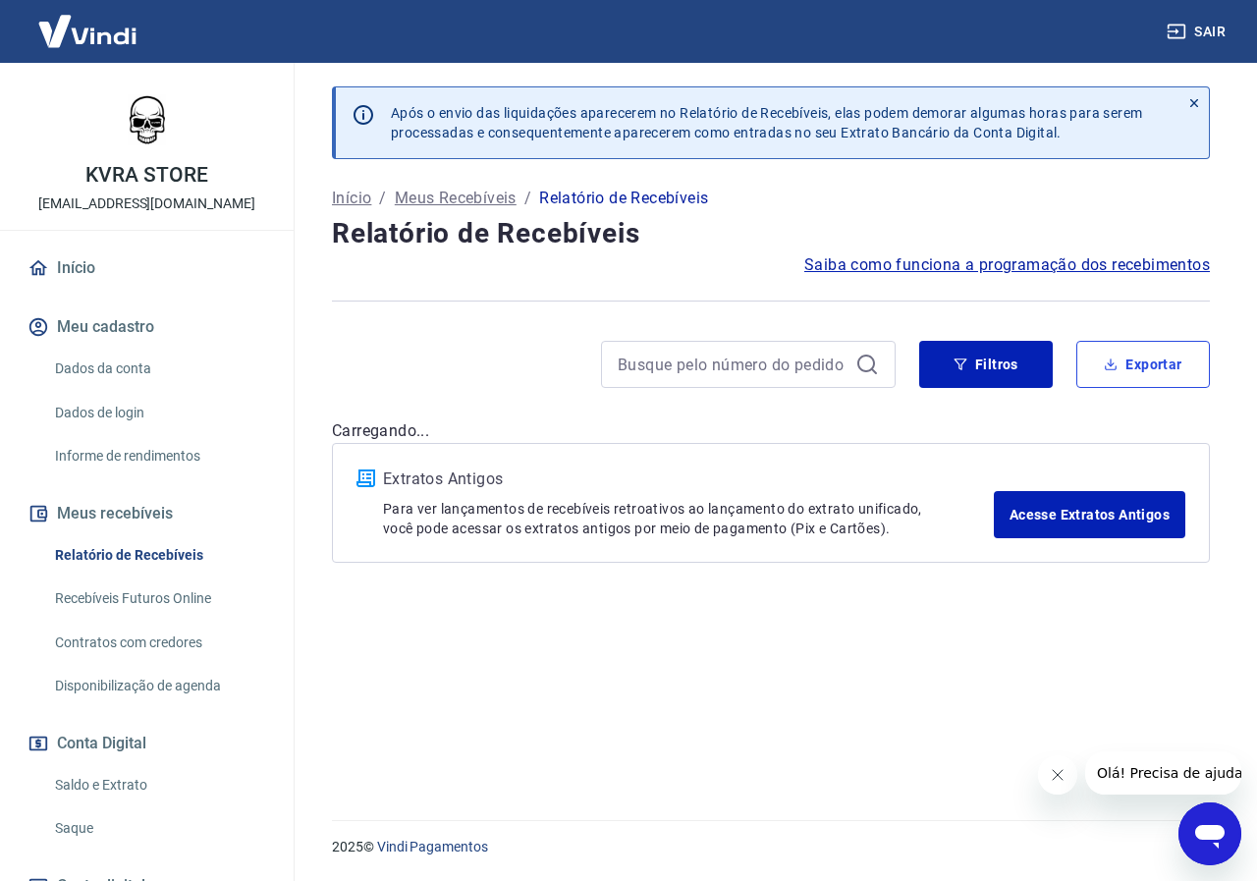
click at [1108, 358] on icon "button" at bounding box center [1111, 364] width 14 height 14
type input "[DATE]"
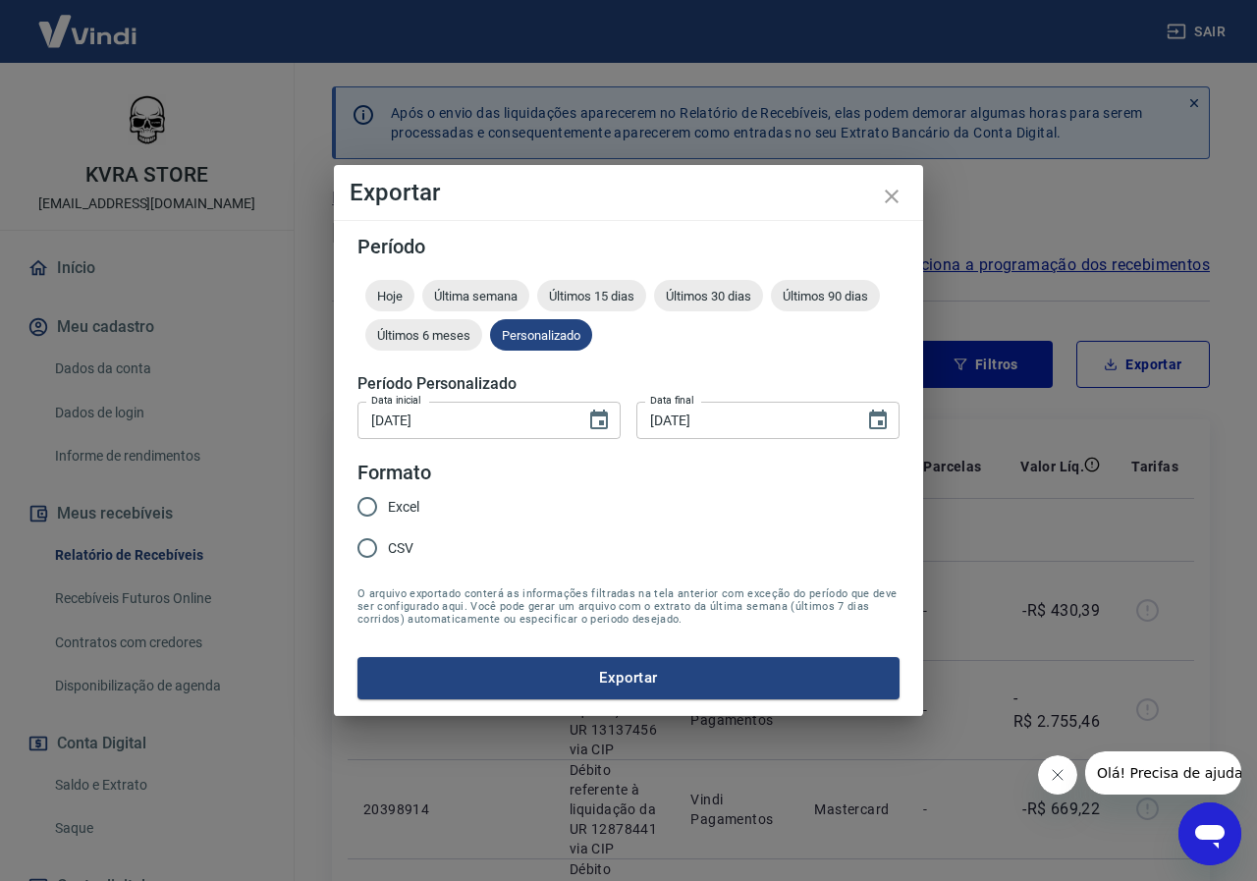
click at [373, 508] on input "Excel" at bounding box center [367, 506] width 41 height 41
radio input "true"
click at [632, 683] on button "Exportar" at bounding box center [628, 677] width 542 height 41
